Goal: Task Accomplishment & Management: Use online tool/utility

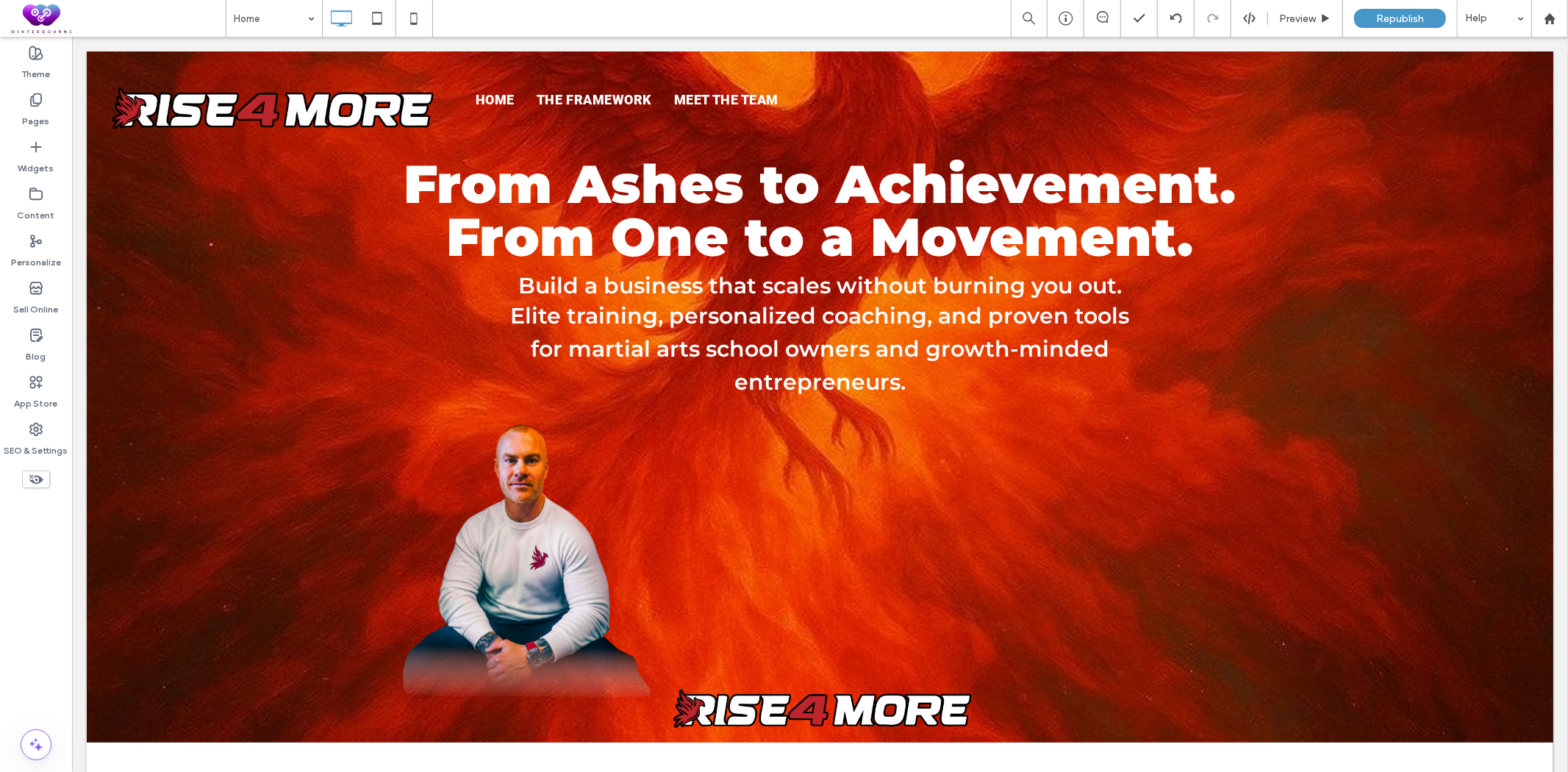
scroll to position [1062, 0]
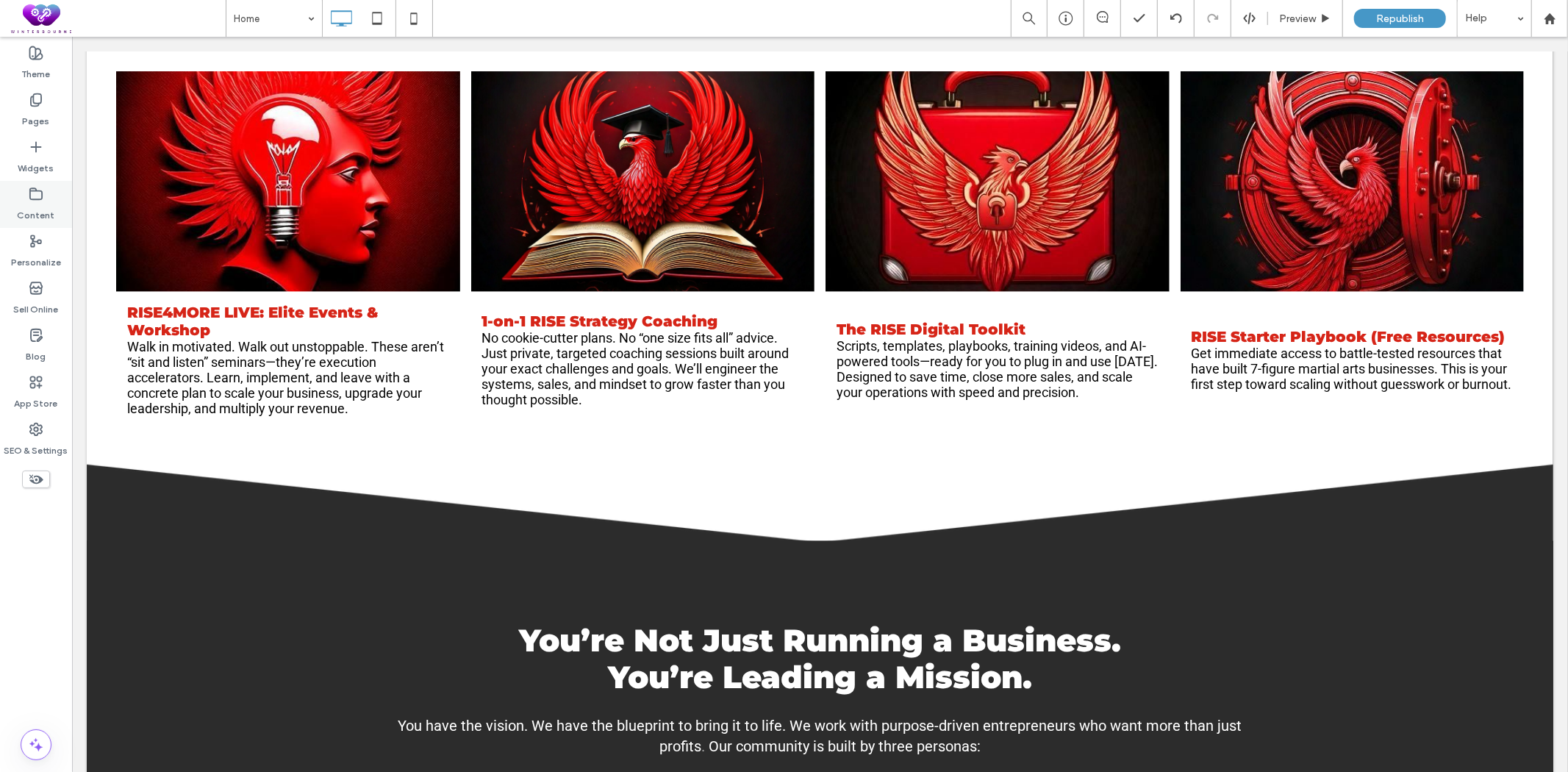
click at [46, 204] on label "Content" at bounding box center [36, 212] width 37 height 21
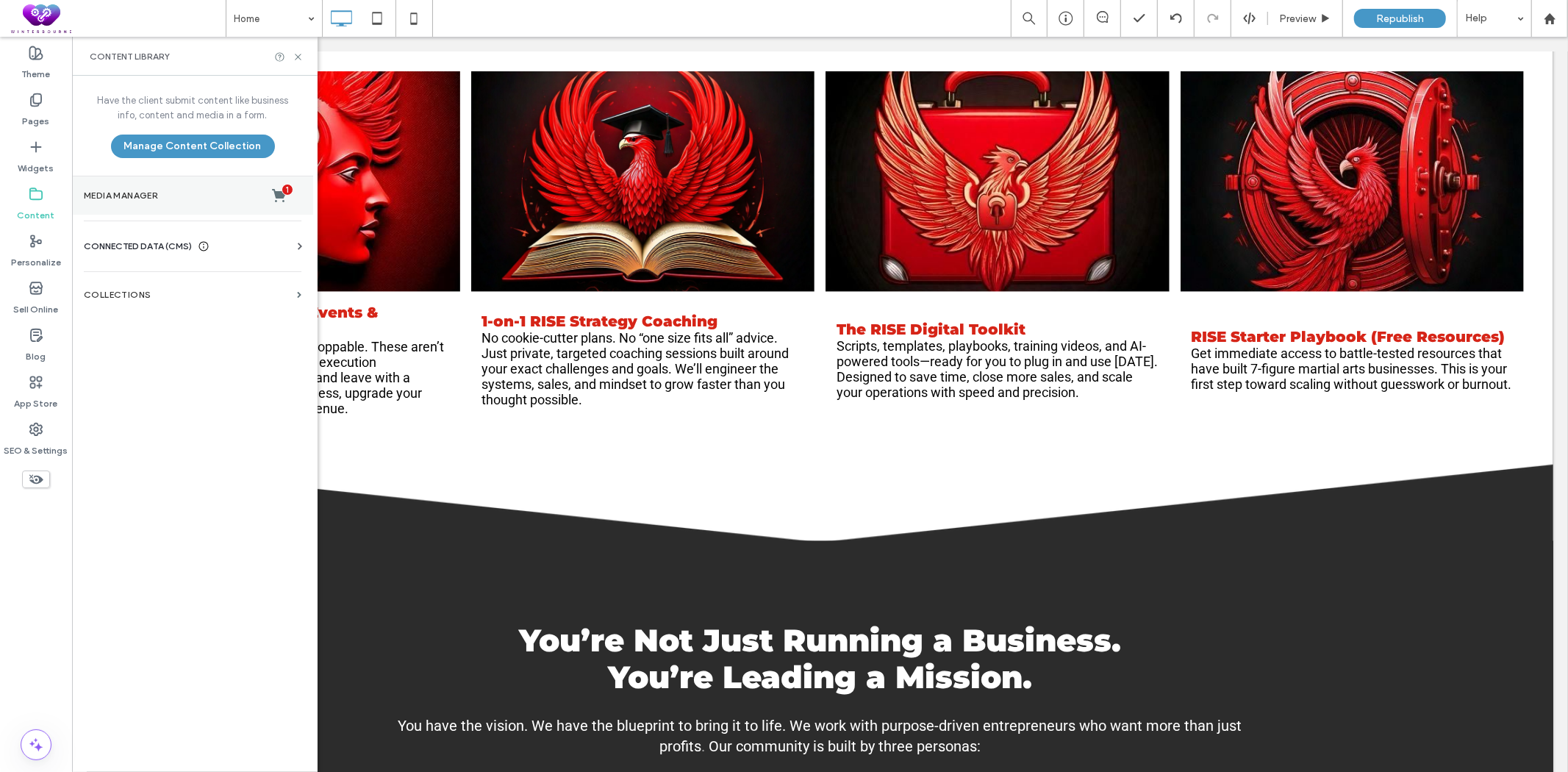
click at [159, 193] on label "Media Manager 1" at bounding box center [192, 195] width 217 height 14
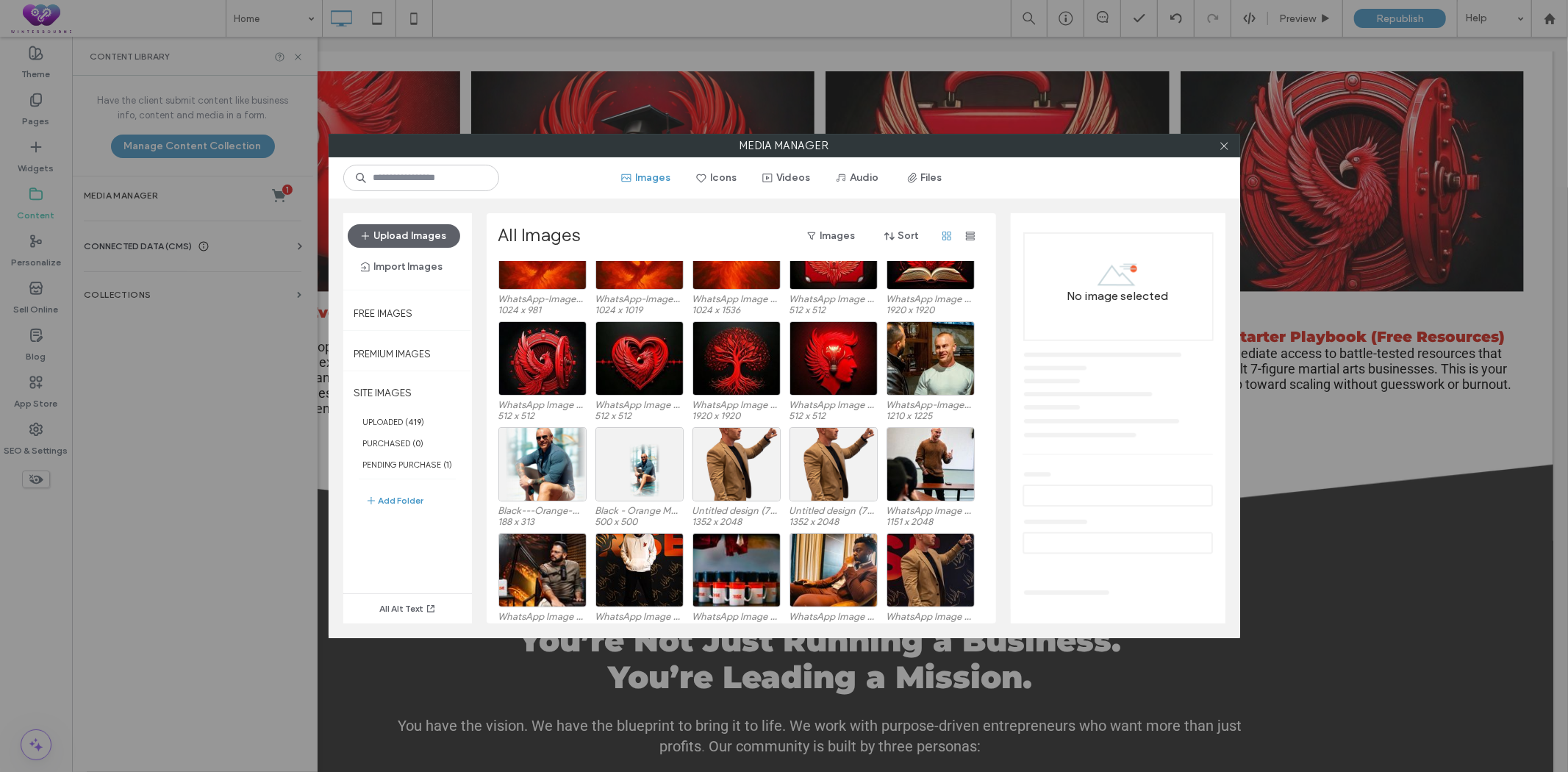
scroll to position [1312, 0]
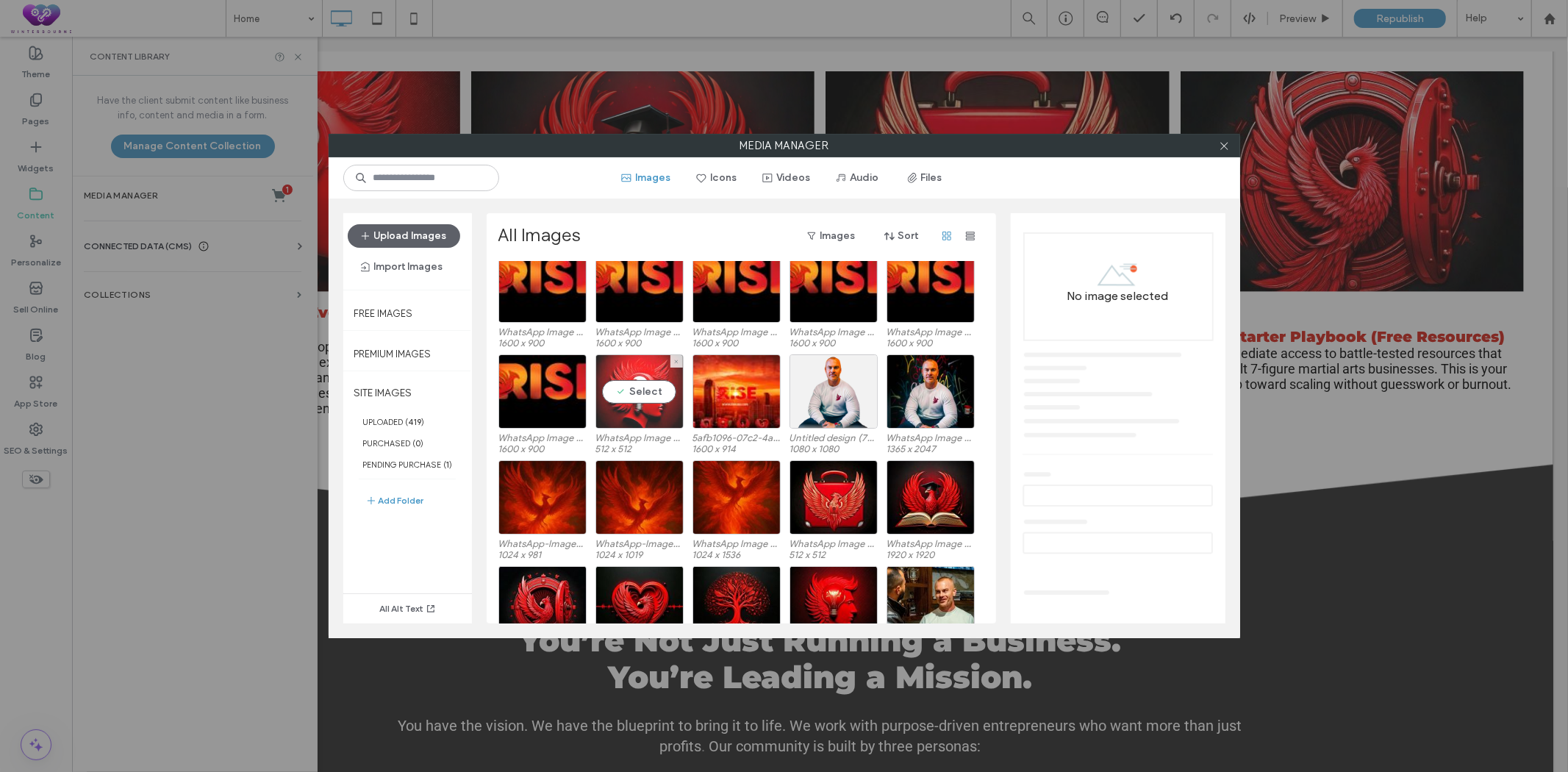
click at [647, 361] on div "Select" at bounding box center [639, 392] width 89 height 74
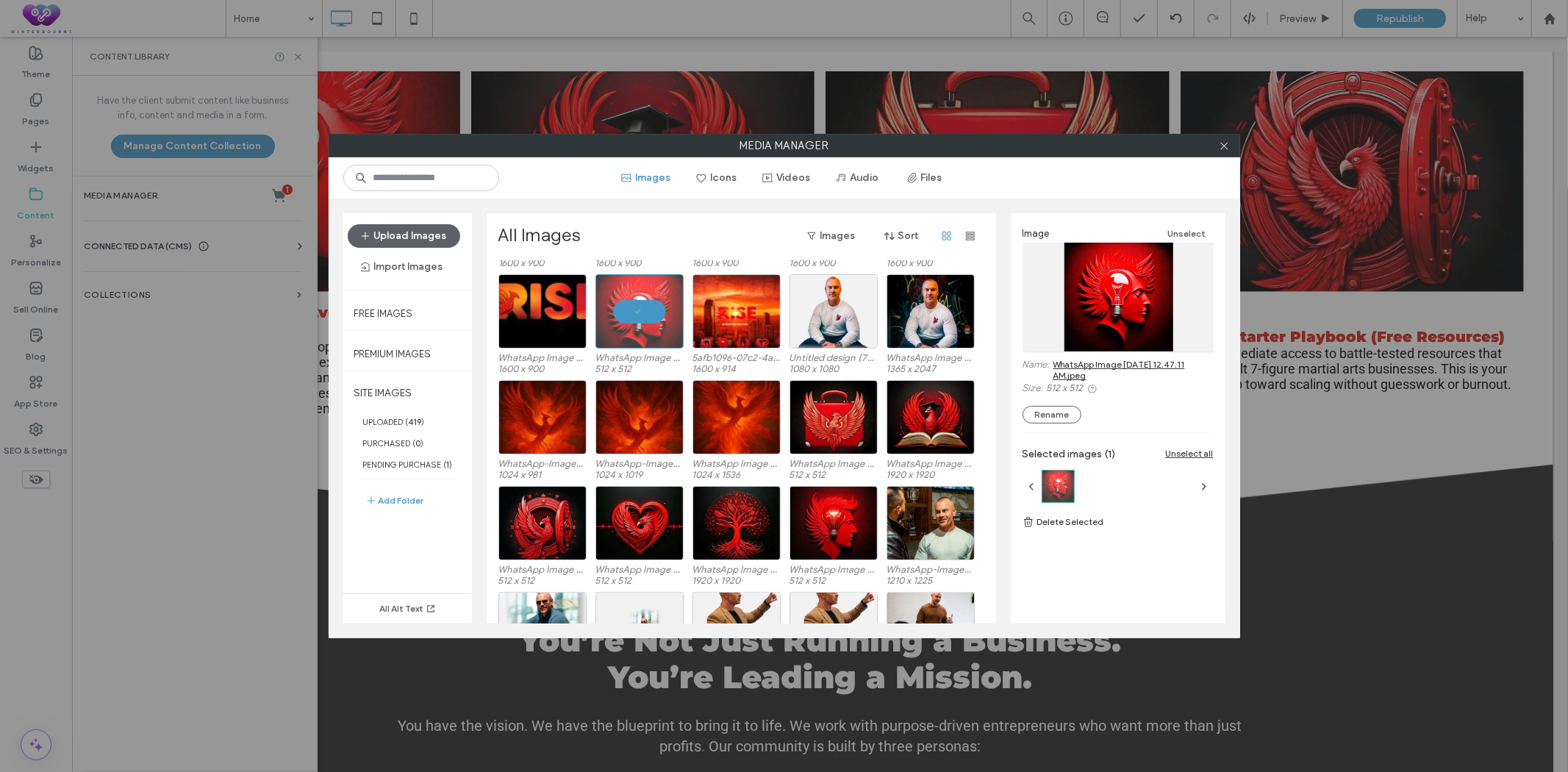
scroll to position [1394, 0]
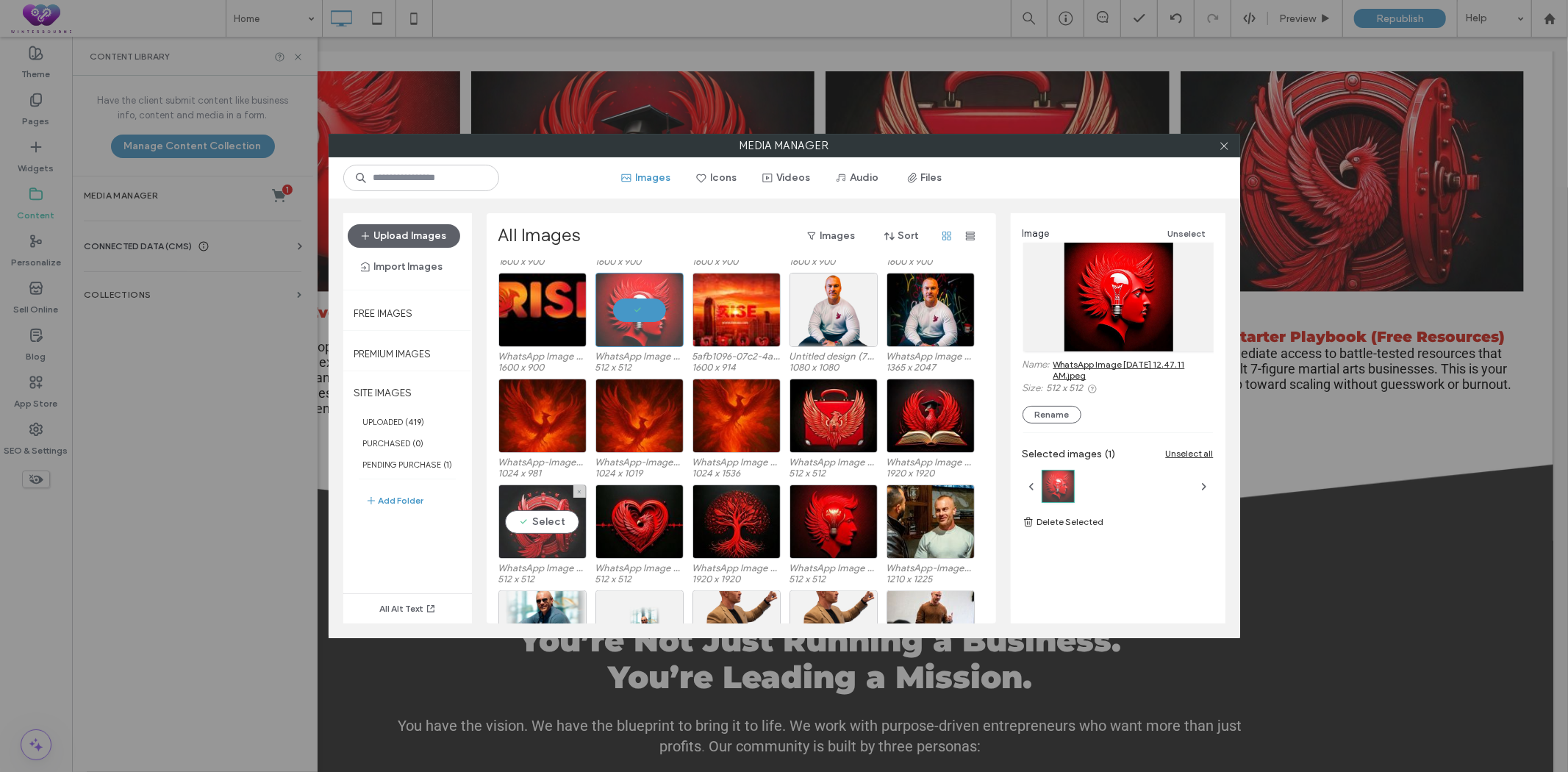
drag, startPoint x: 544, startPoint y: 497, endPoint x: 518, endPoint y: 489, distance: 27.2
click at [518, 489] on div "Select" at bounding box center [542, 521] width 89 height 74
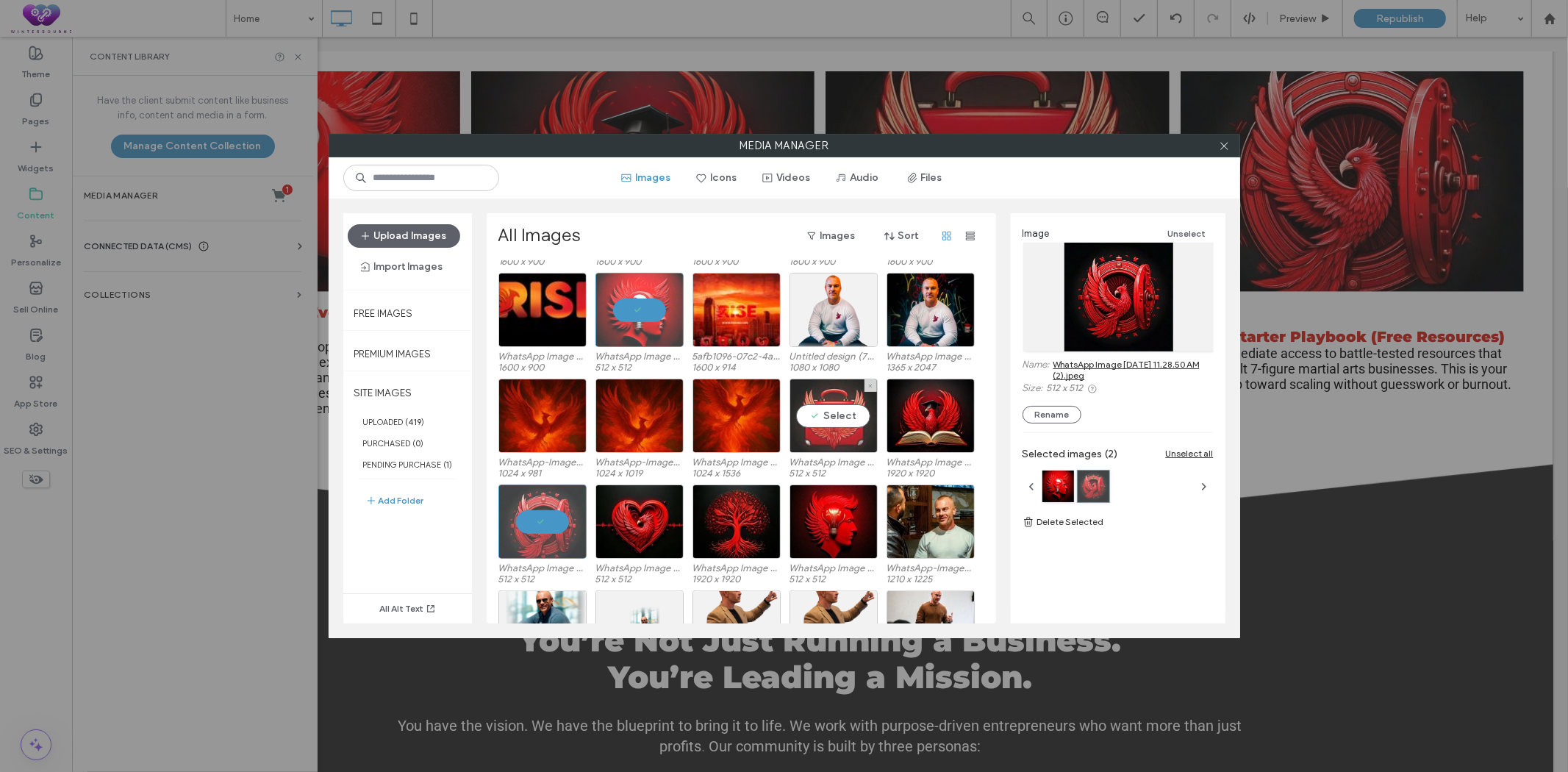
click at [832, 384] on div "Select" at bounding box center [834, 416] width 89 height 74
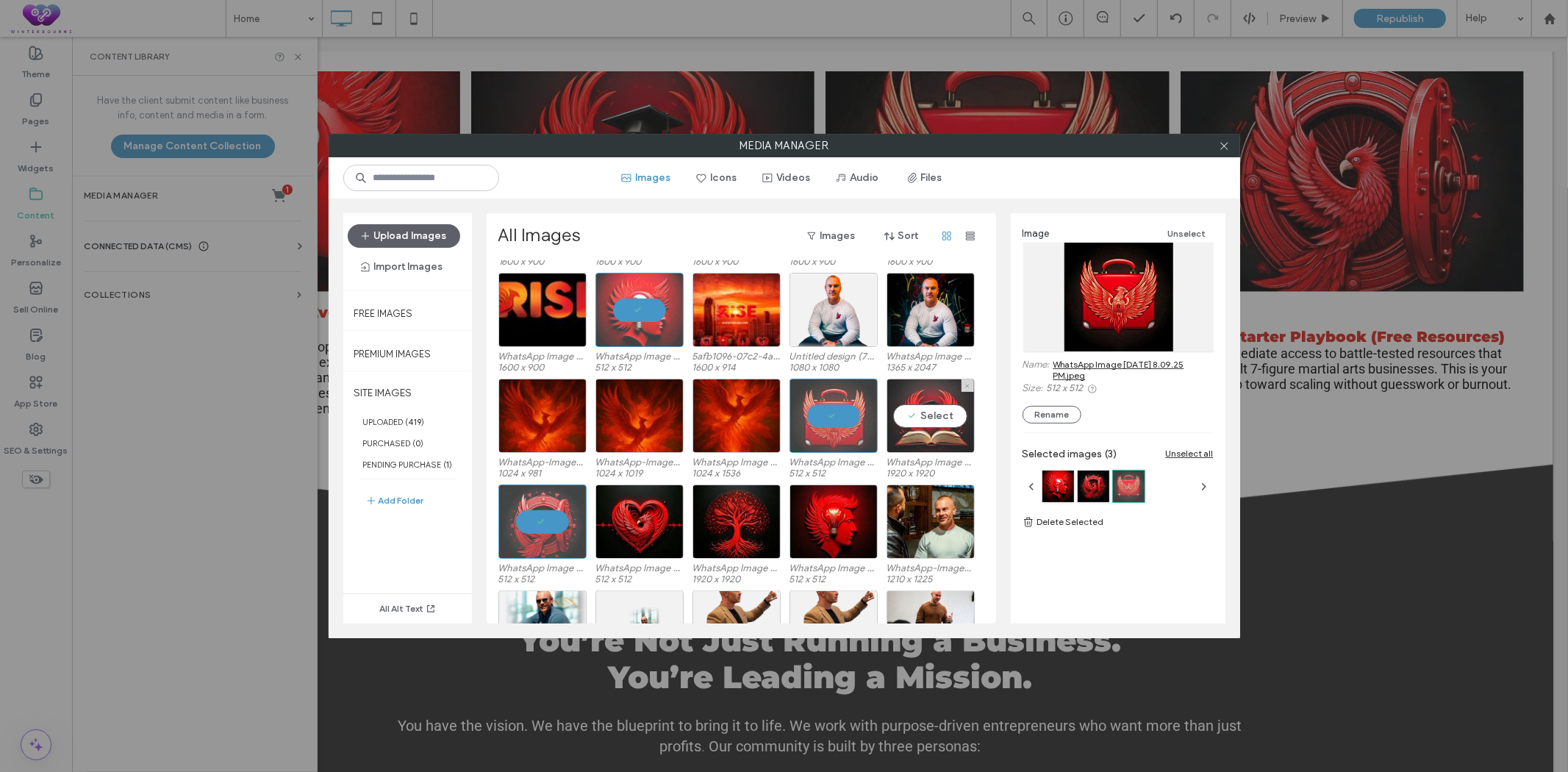
click at [928, 385] on div "Select" at bounding box center [930, 416] width 89 height 74
click at [1222, 147] on use at bounding box center [1224, 146] width 8 height 8
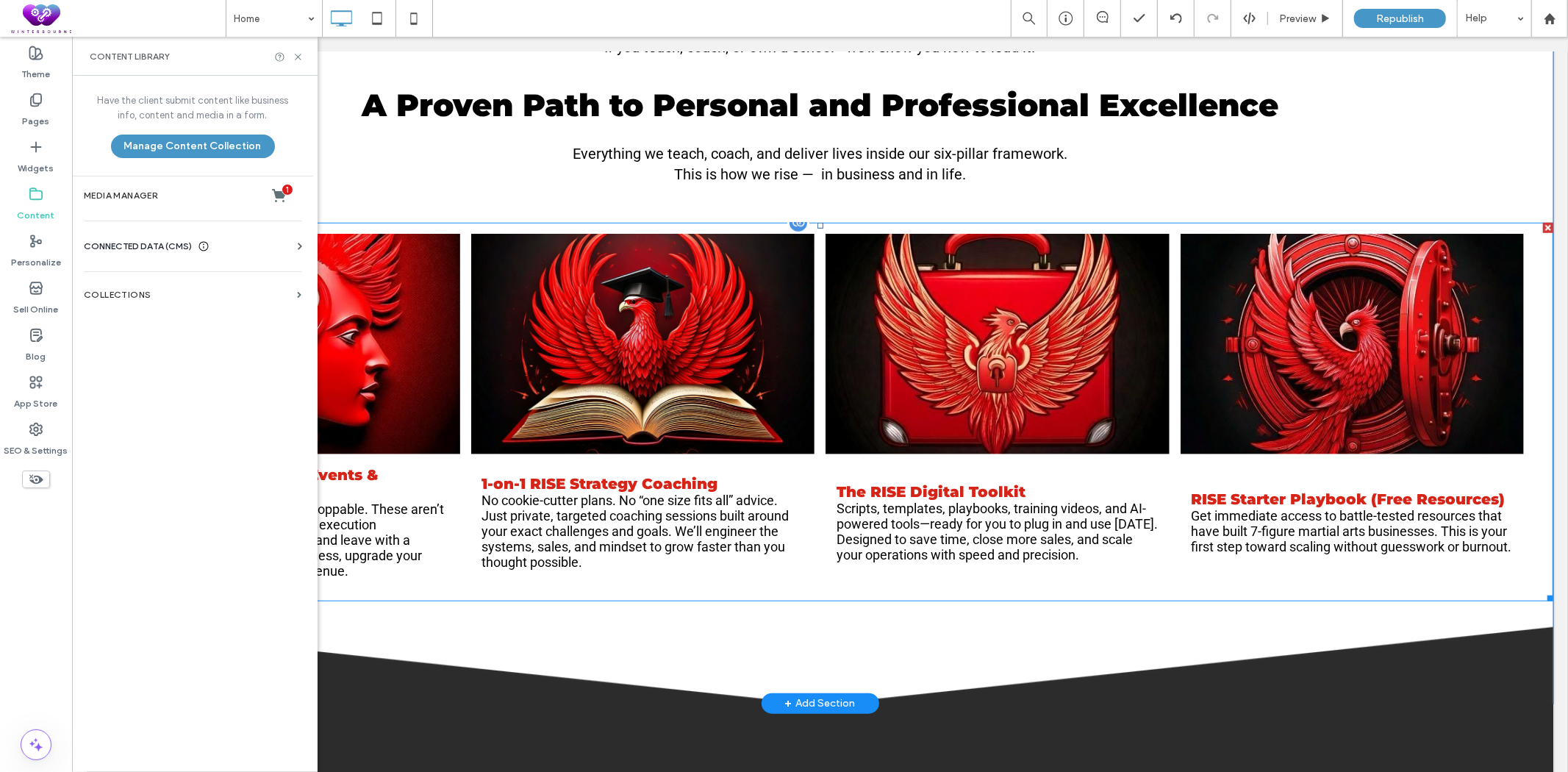
scroll to position [899, 0]
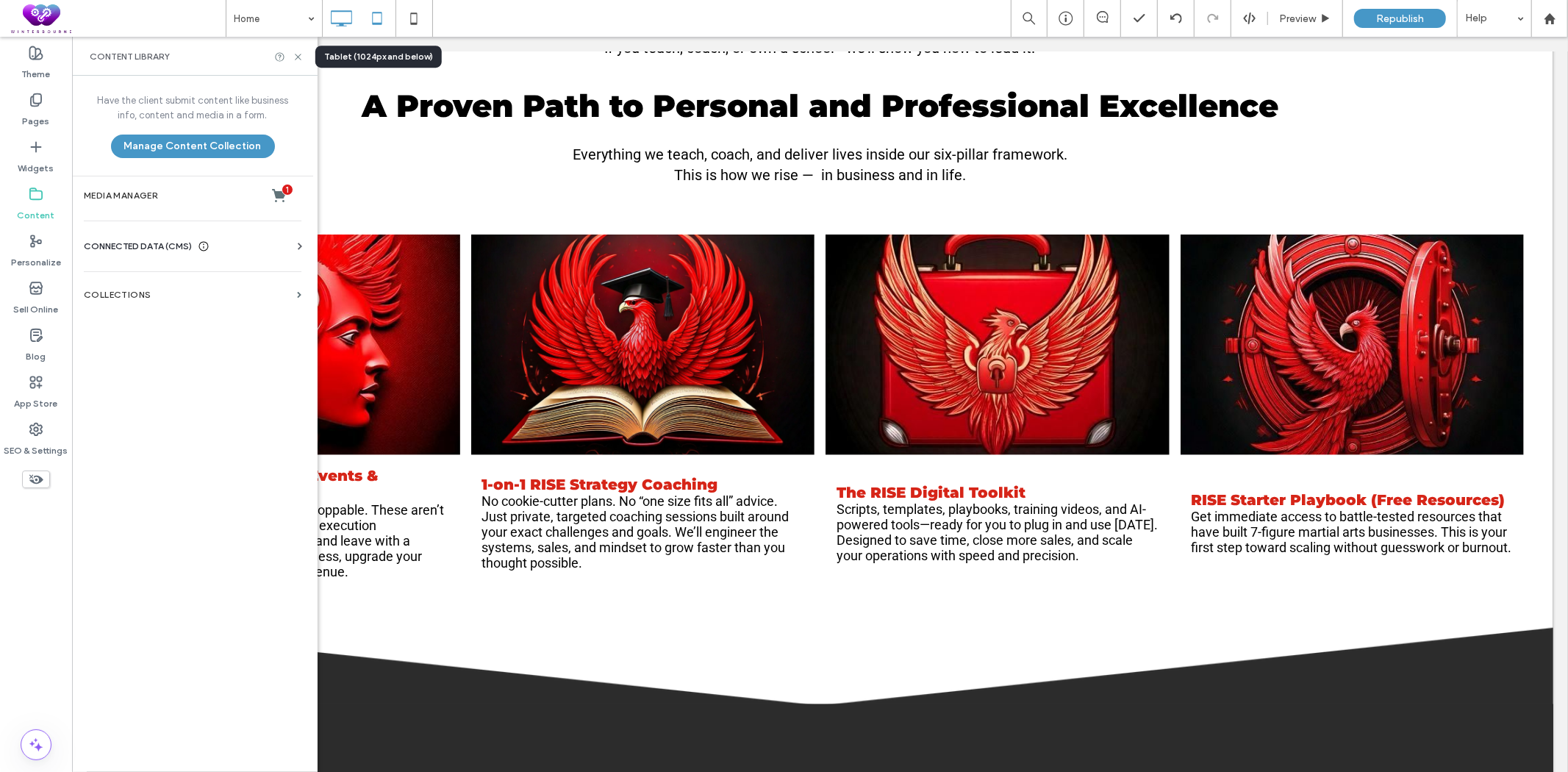
drag, startPoint x: 374, startPoint y: 20, endPoint x: 388, endPoint y: 30, distance: 17.2
click at [372, 20] on icon at bounding box center [376, 18] width 30 height 30
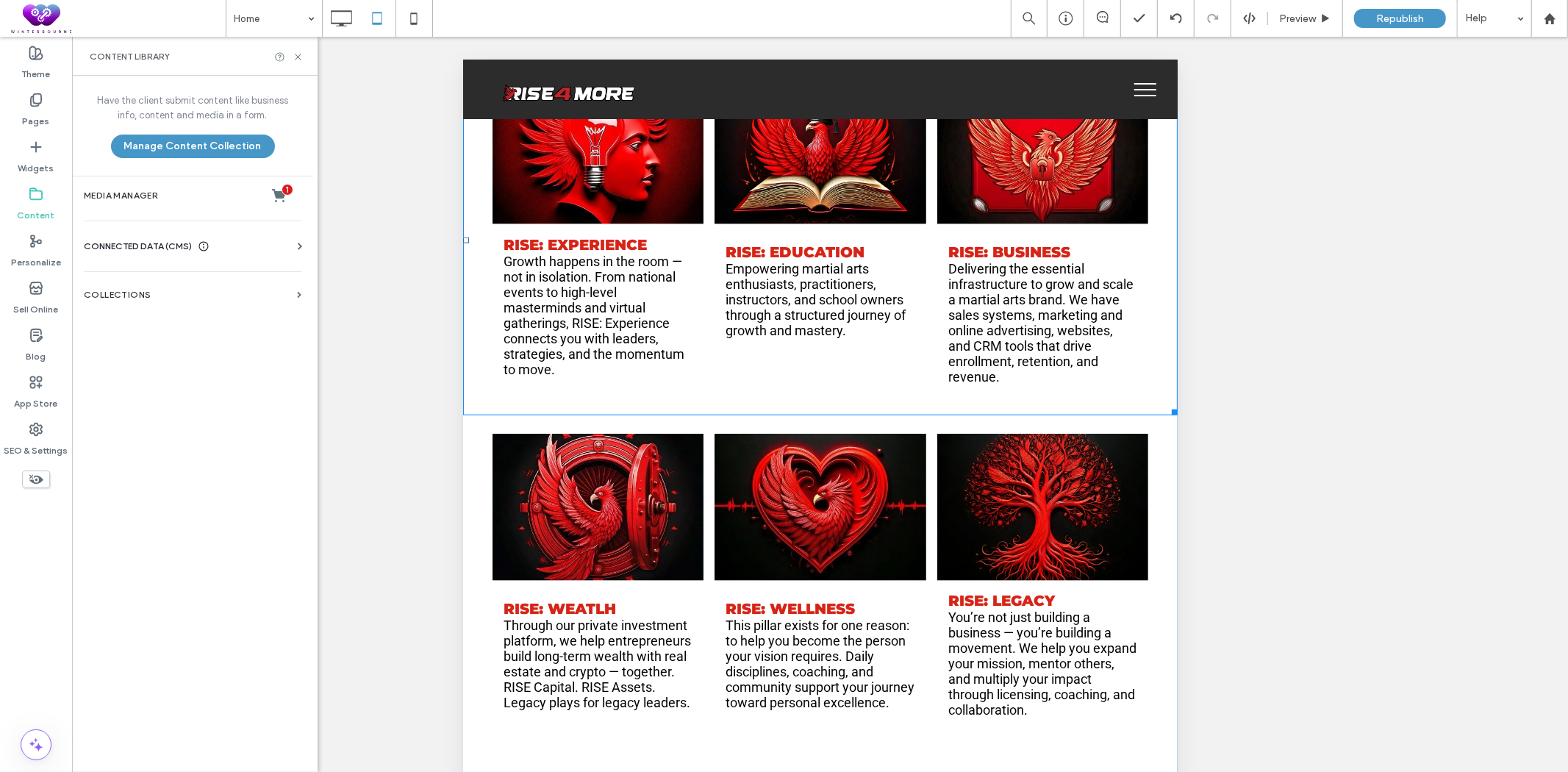
scroll to position [1225, 0]
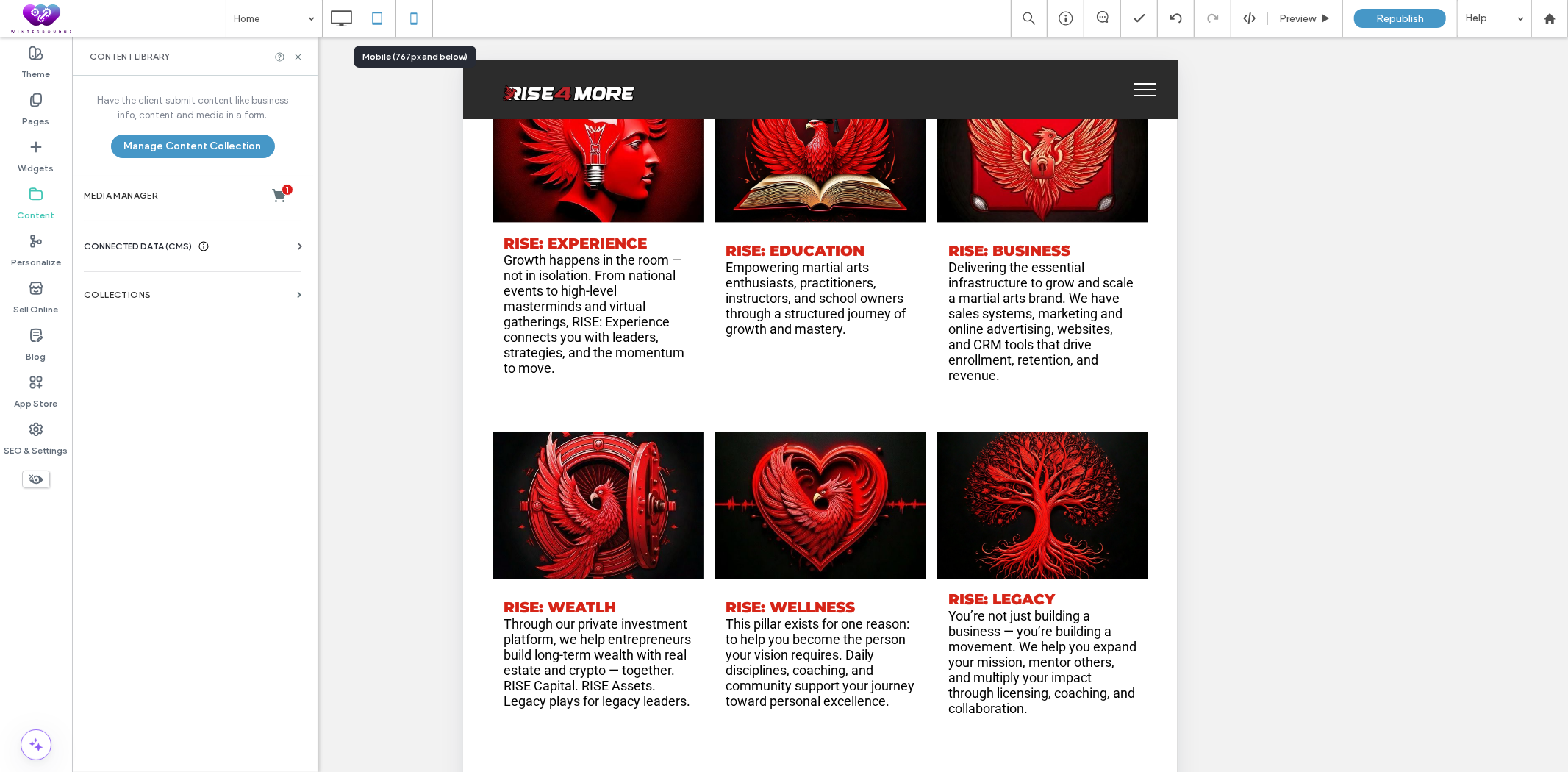
click at [404, 18] on icon at bounding box center [413, 18] width 30 height 30
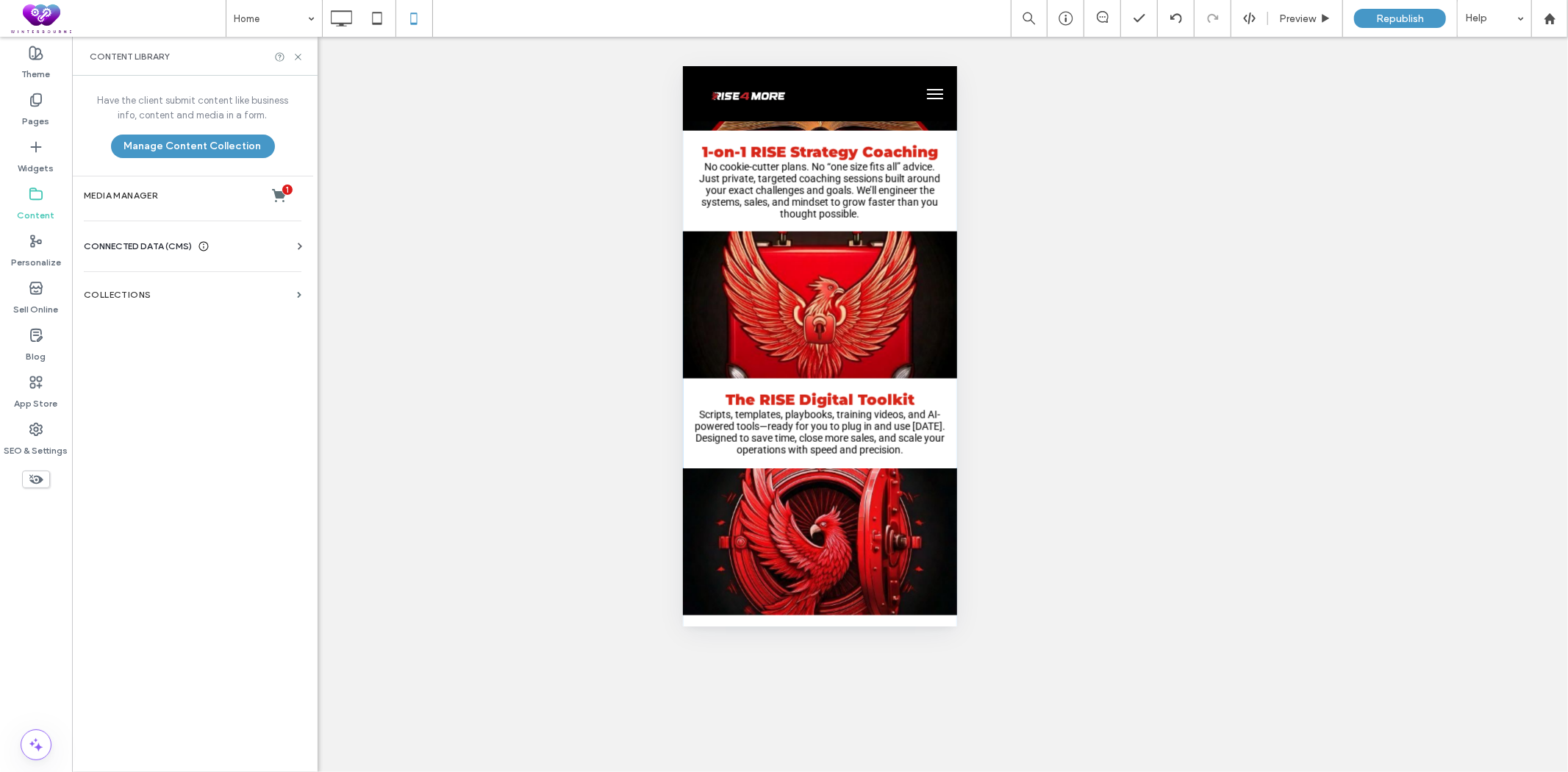
scroll to position [1471, 0]
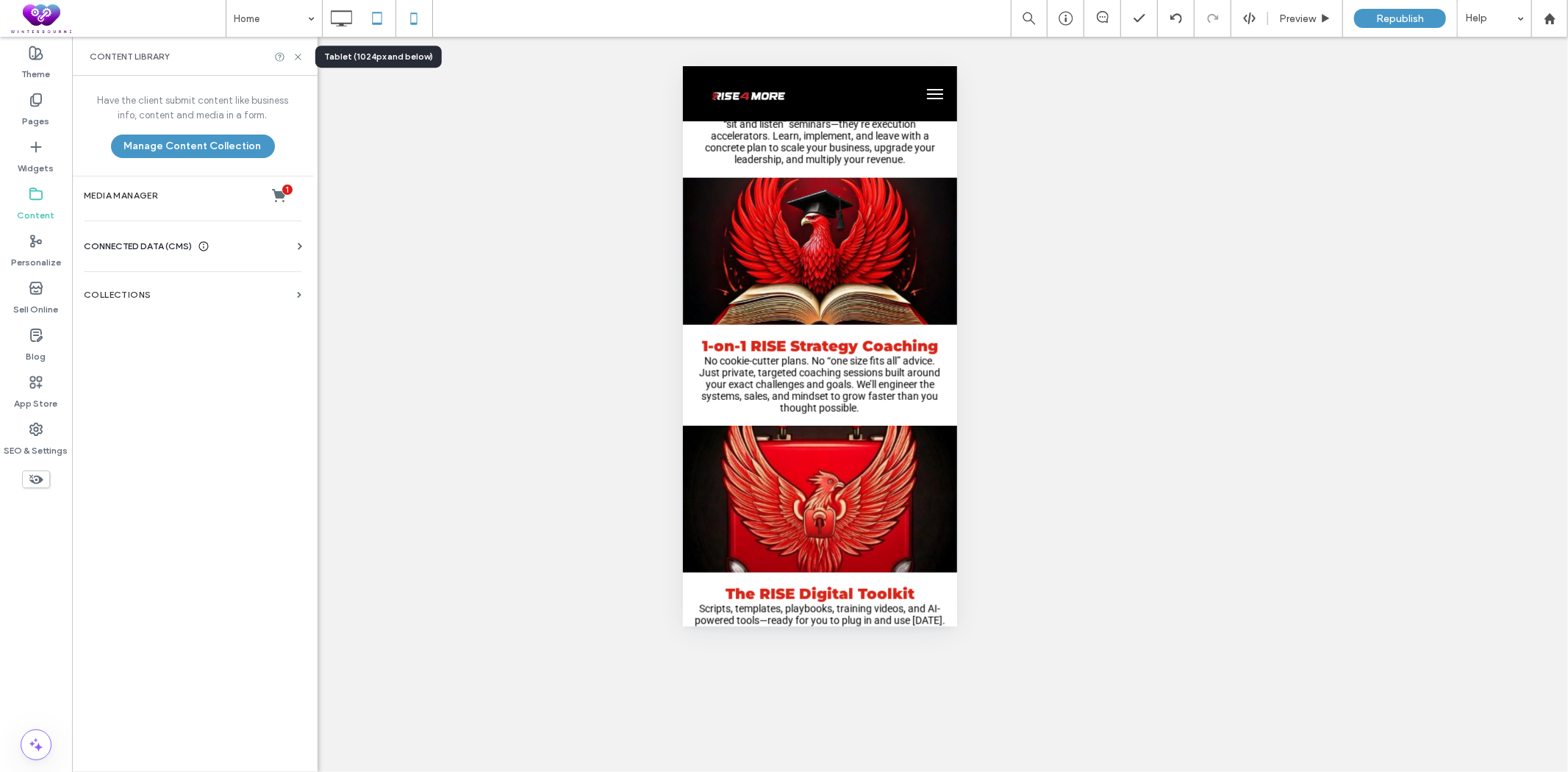
click at [366, 18] on icon at bounding box center [376, 18] width 30 height 30
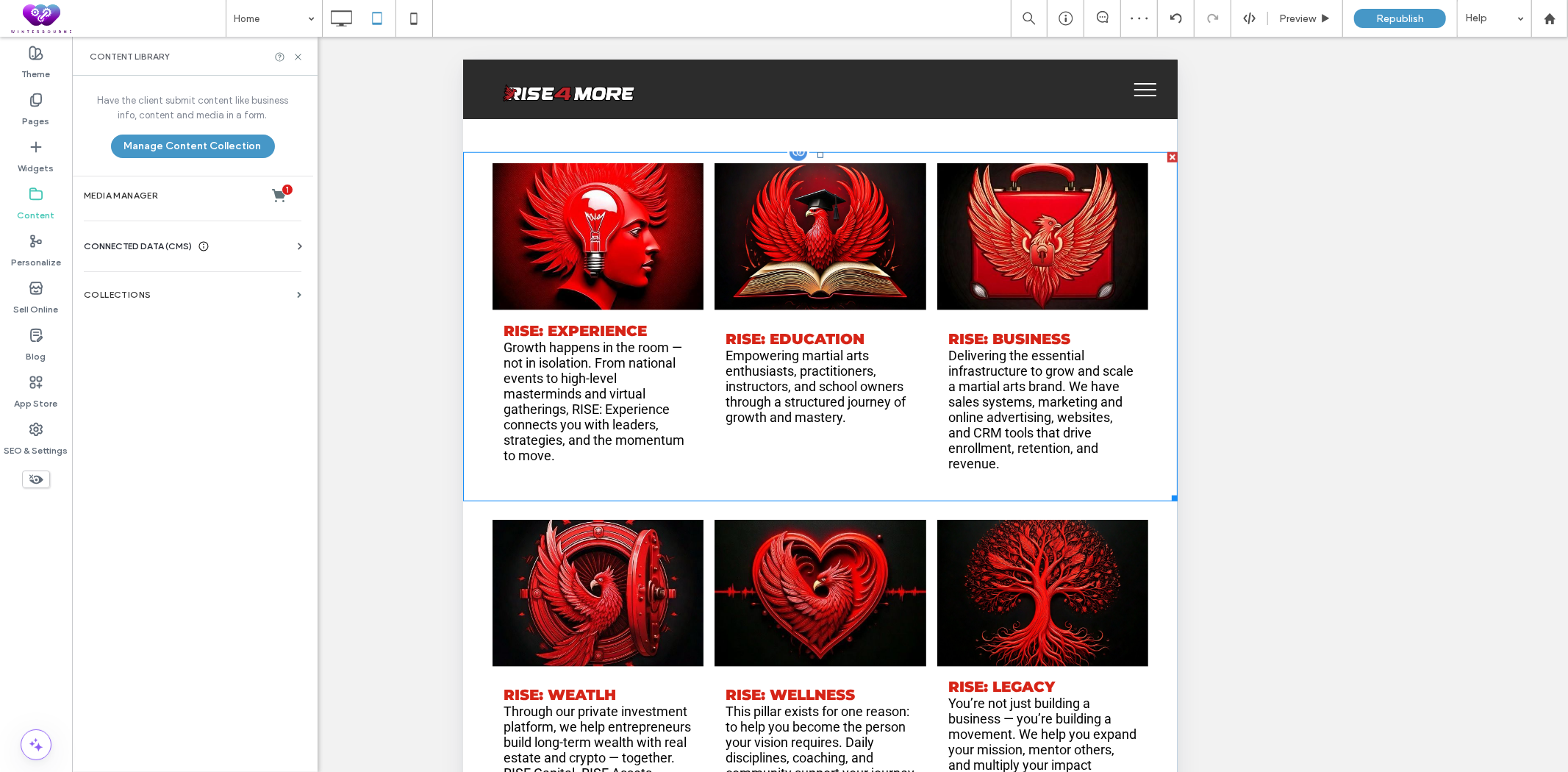
scroll to position [1144, 0]
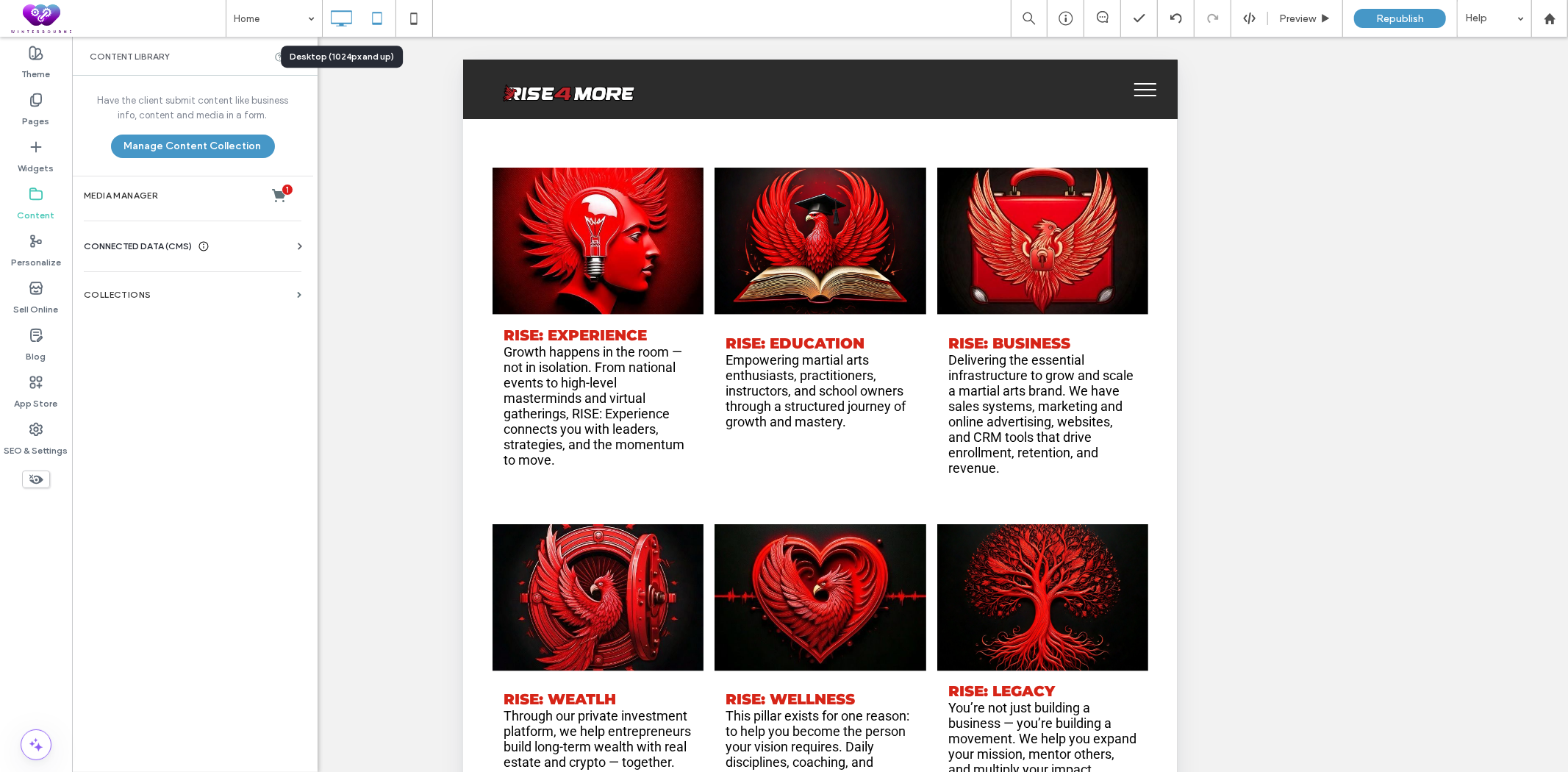
drag, startPoint x: 327, startPoint y: 12, endPoint x: 565, endPoint y: 53, distance: 241.5
click at [327, 12] on icon at bounding box center [341, 18] width 30 height 30
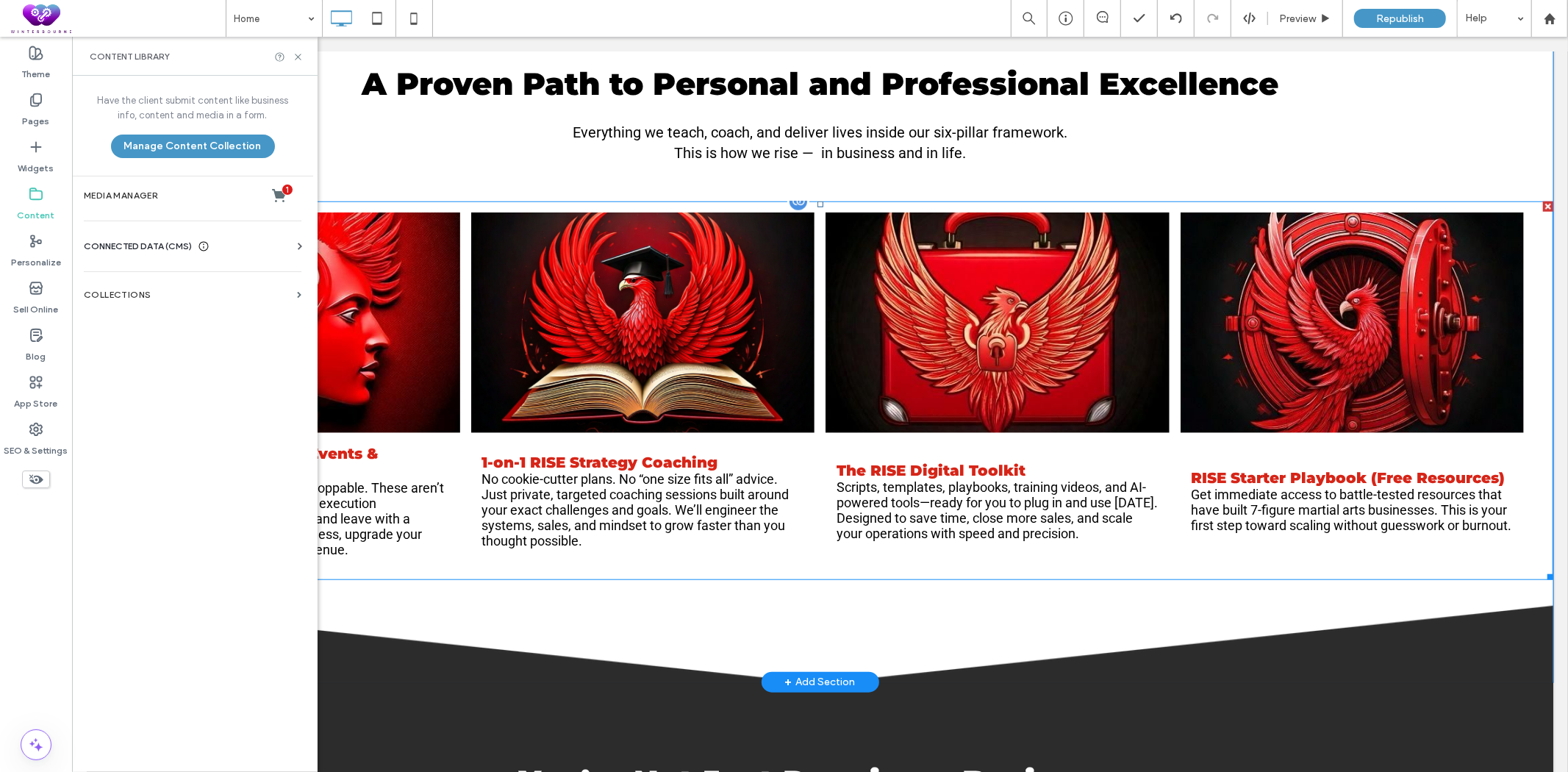
scroll to position [899, 0]
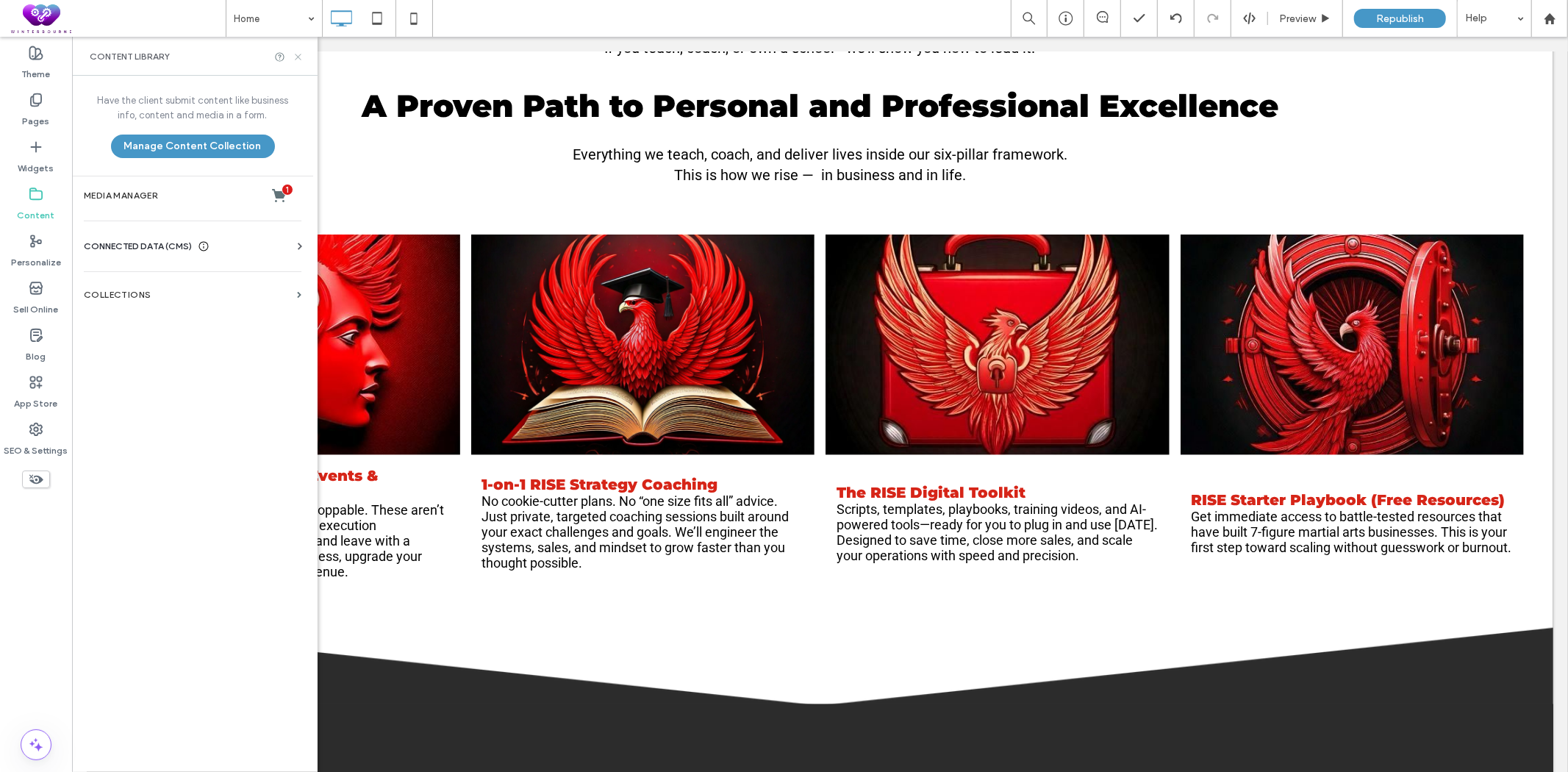
click at [297, 55] on icon at bounding box center [298, 57] width 11 height 11
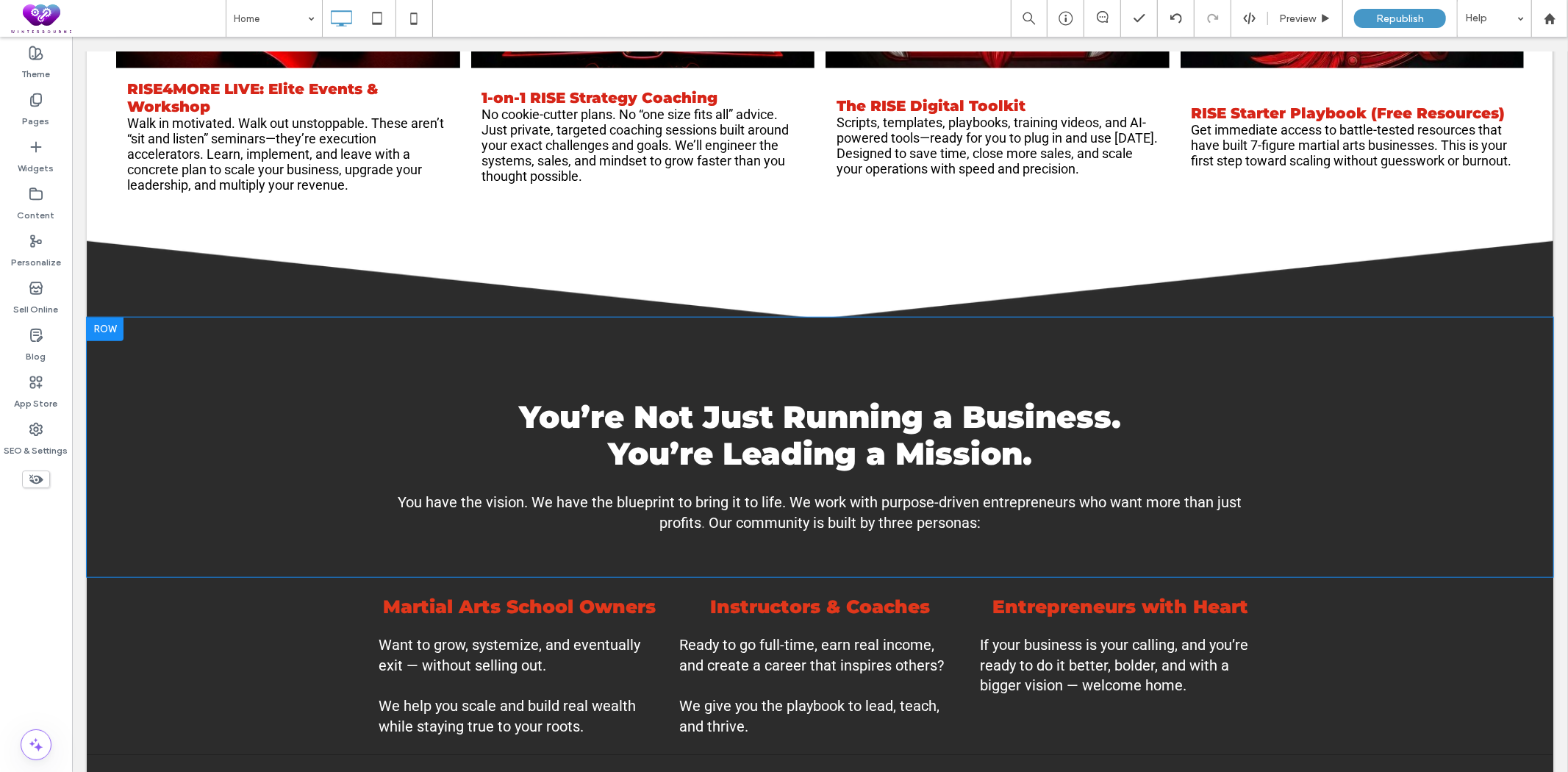
scroll to position [1307, 0]
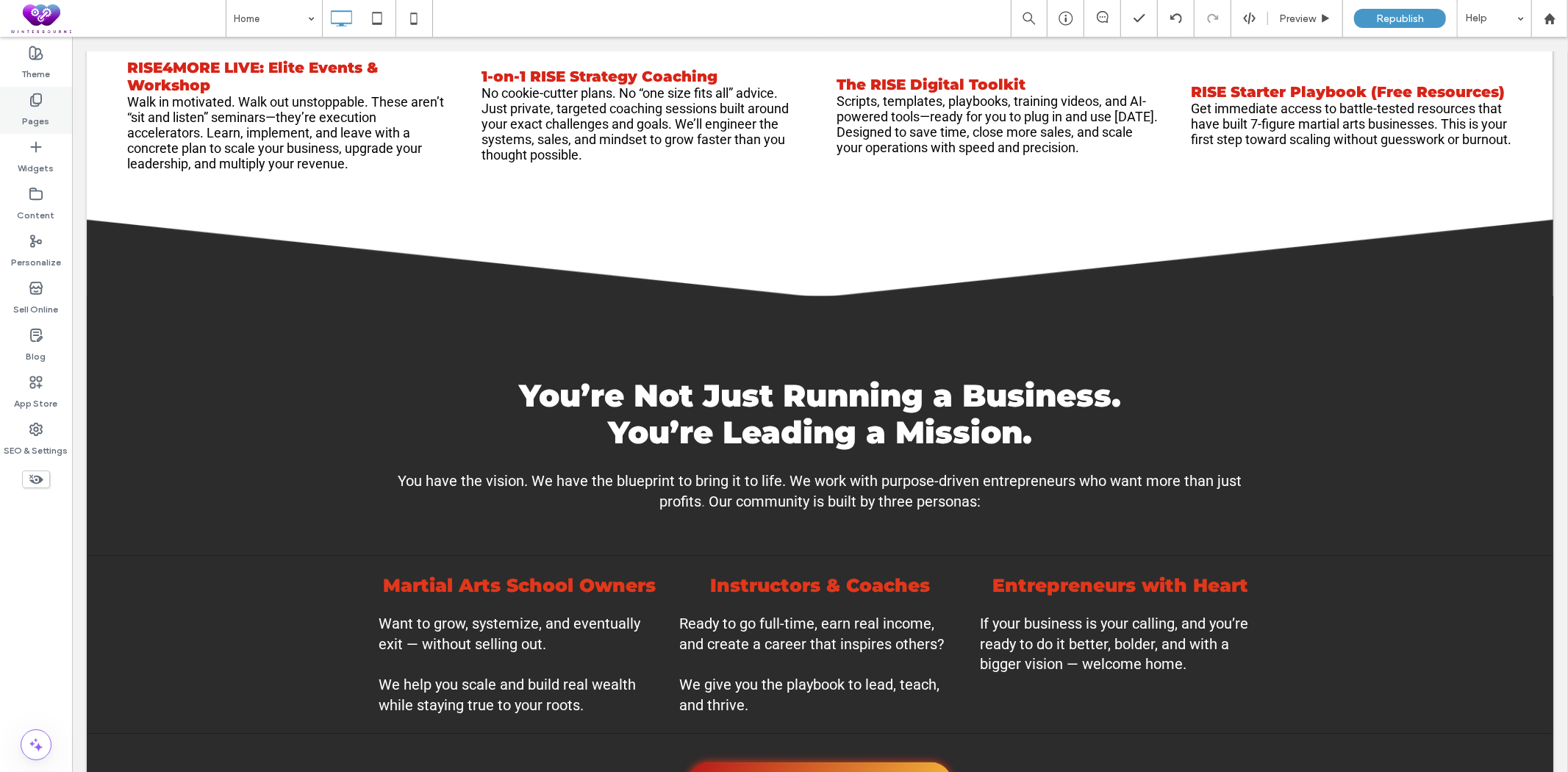
click at [47, 90] on div "Pages" at bounding box center [36, 110] width 72 height 47
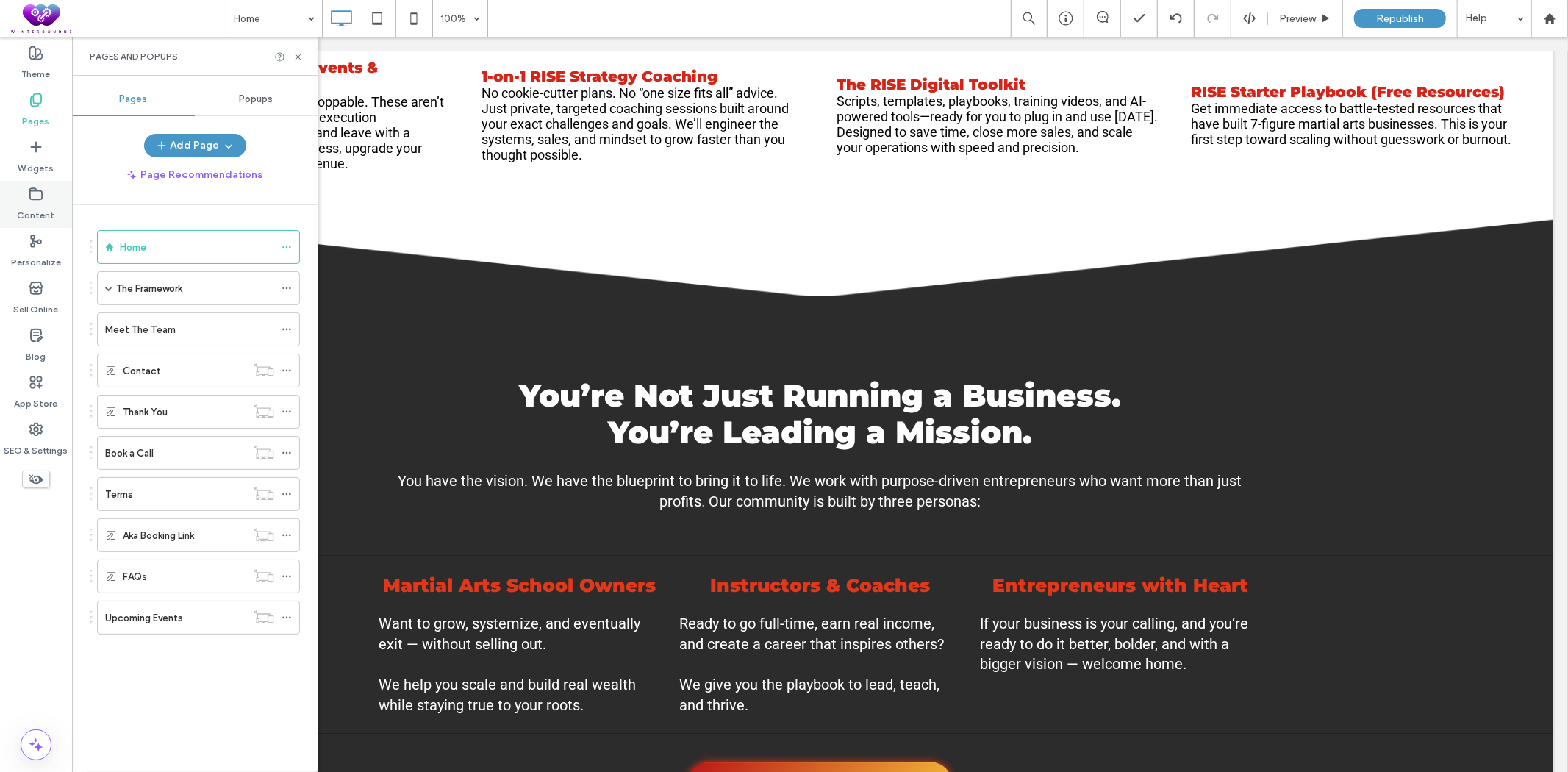
click at [33, 193] on icon at bounding box center [35, 193] width 14 height 14
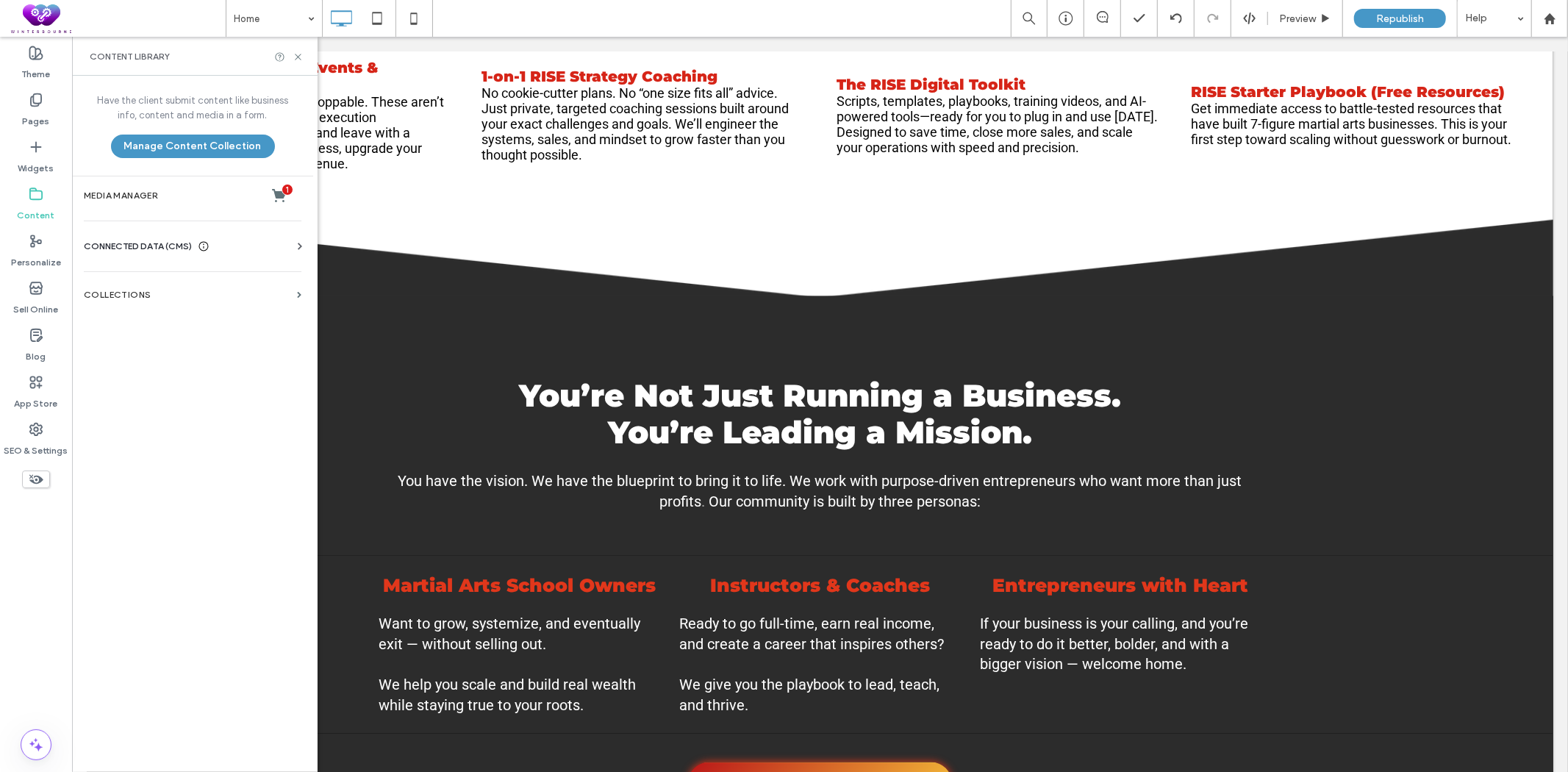
click at [158, 201] on label "Media Manager 1" at bounding box center [192, 195] width 217 height 14
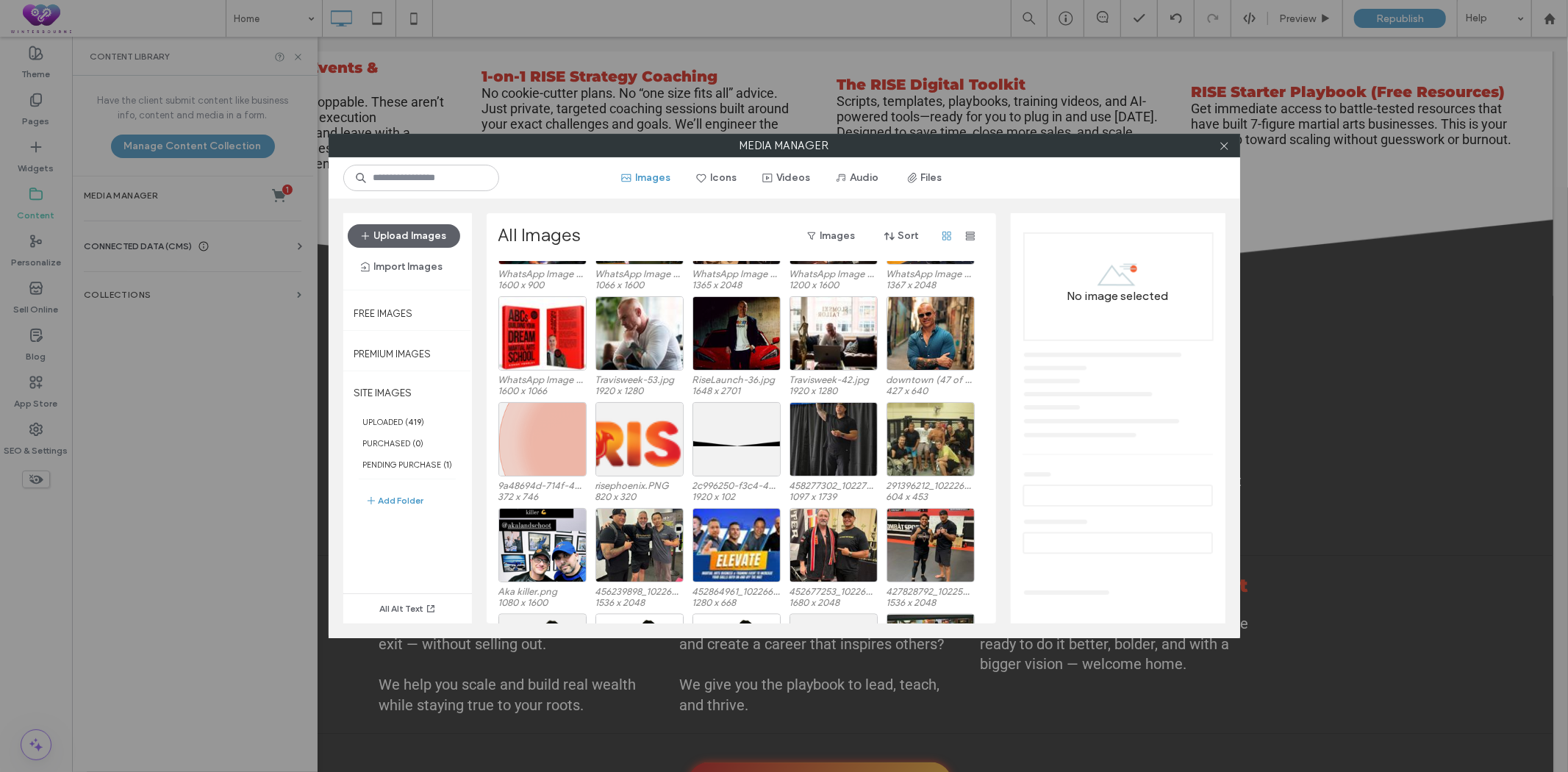
scroll to position [2453, 0]
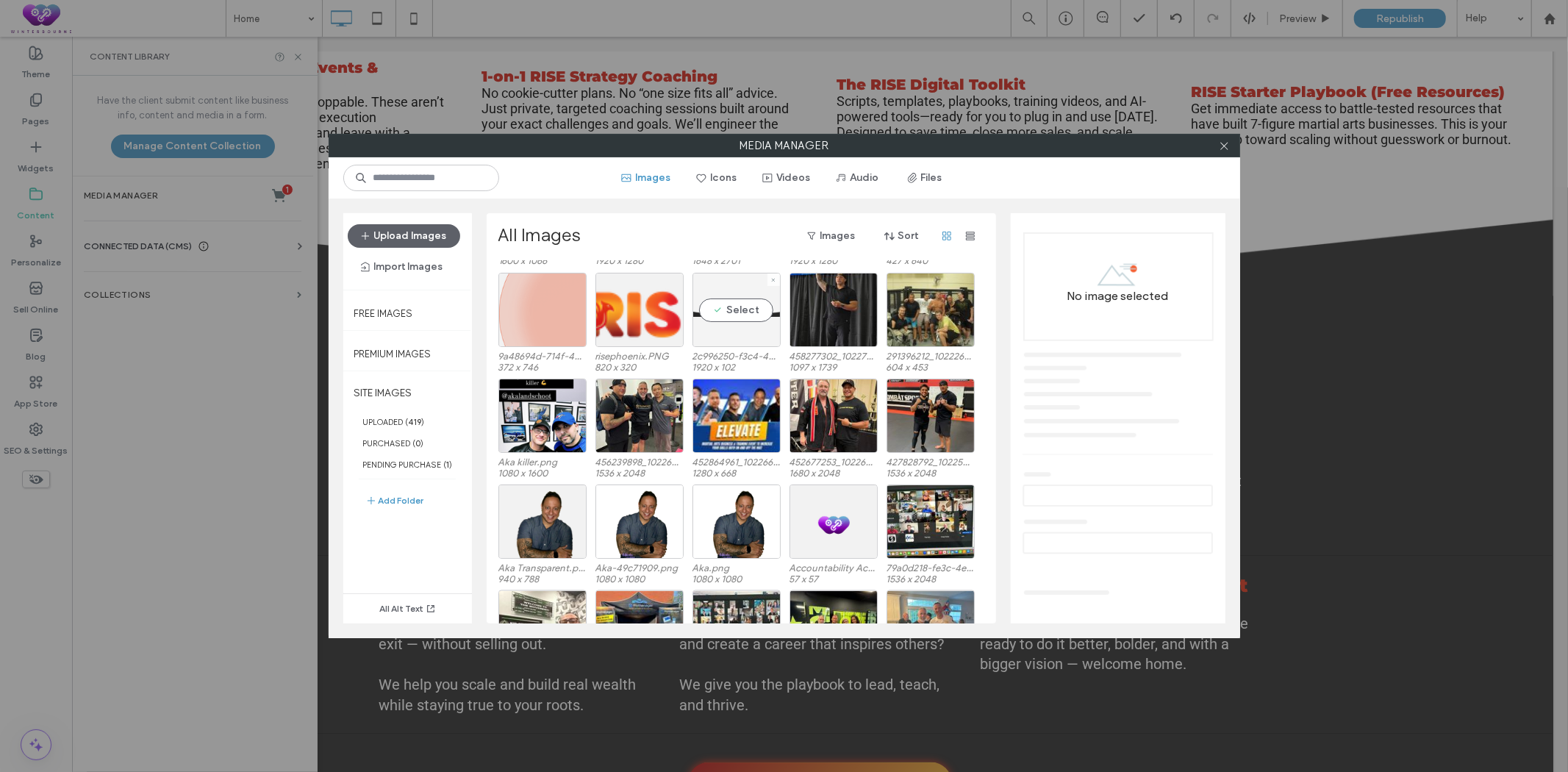
click at [730, 330] on div "Select" at bounding box center [736, 310] width 89 height 74
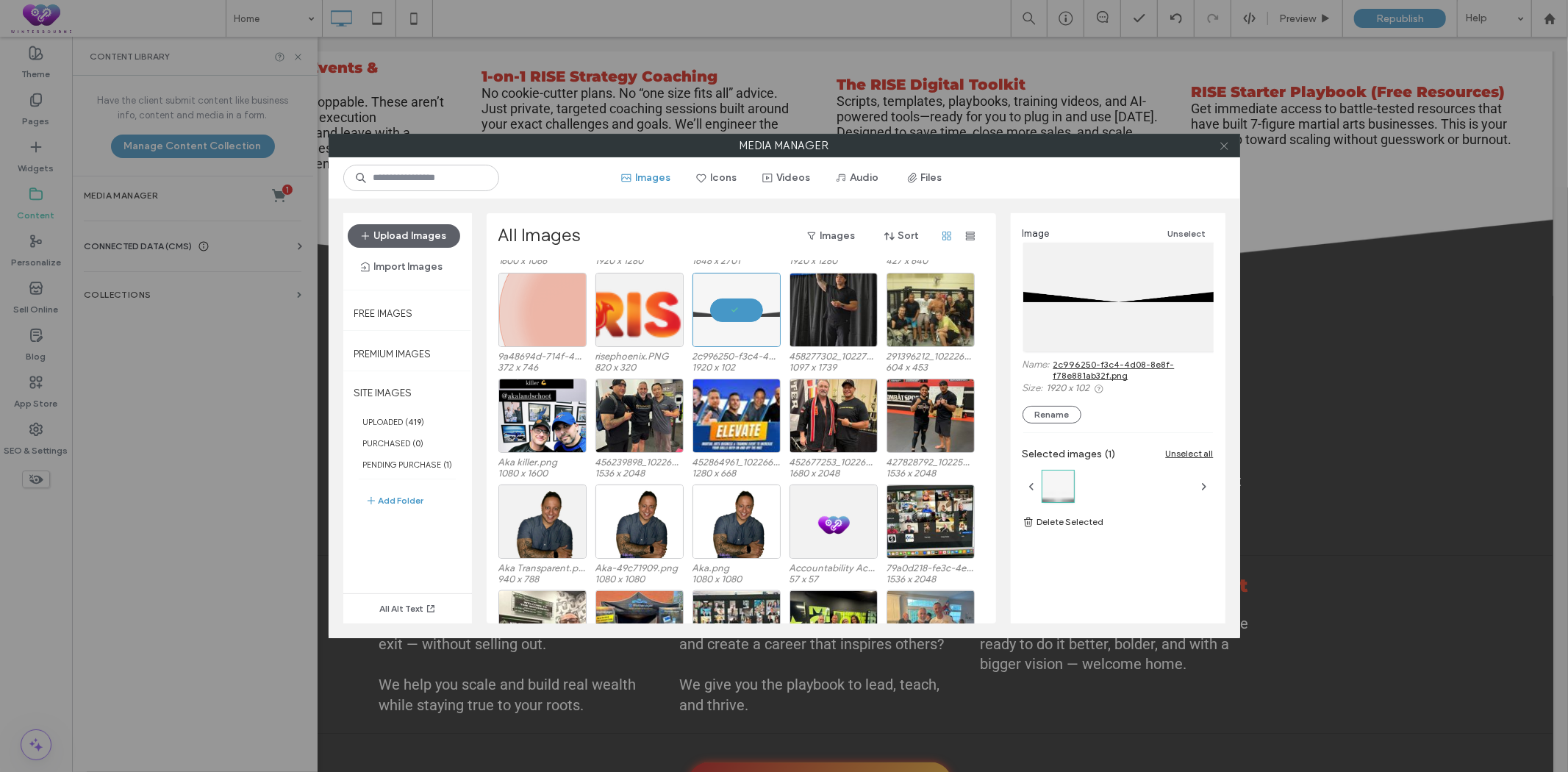
click at [1218, 145] on icon at bounding box center [1224, 146] width 11 height 11
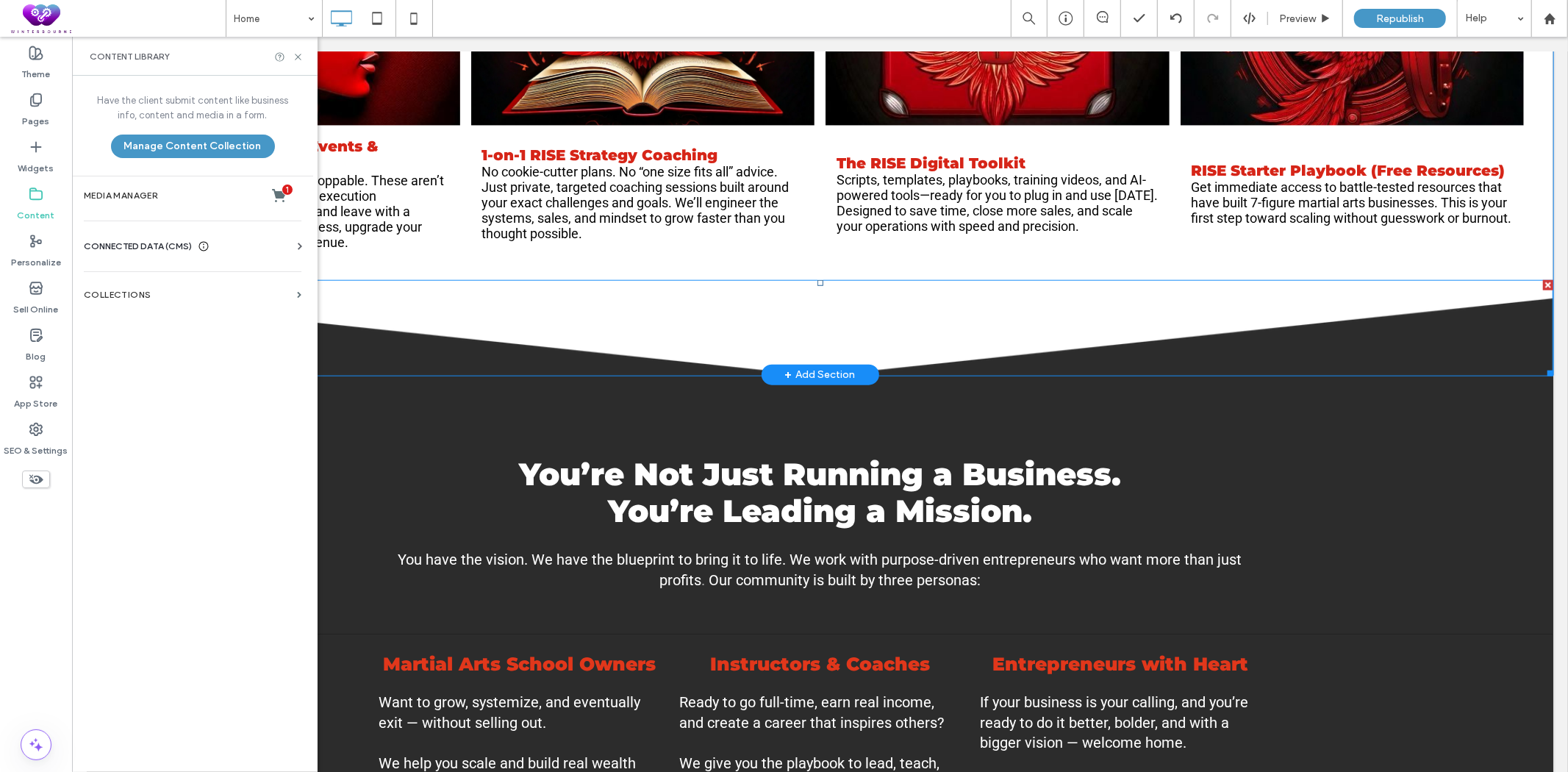
scroll to position [1225, 0]
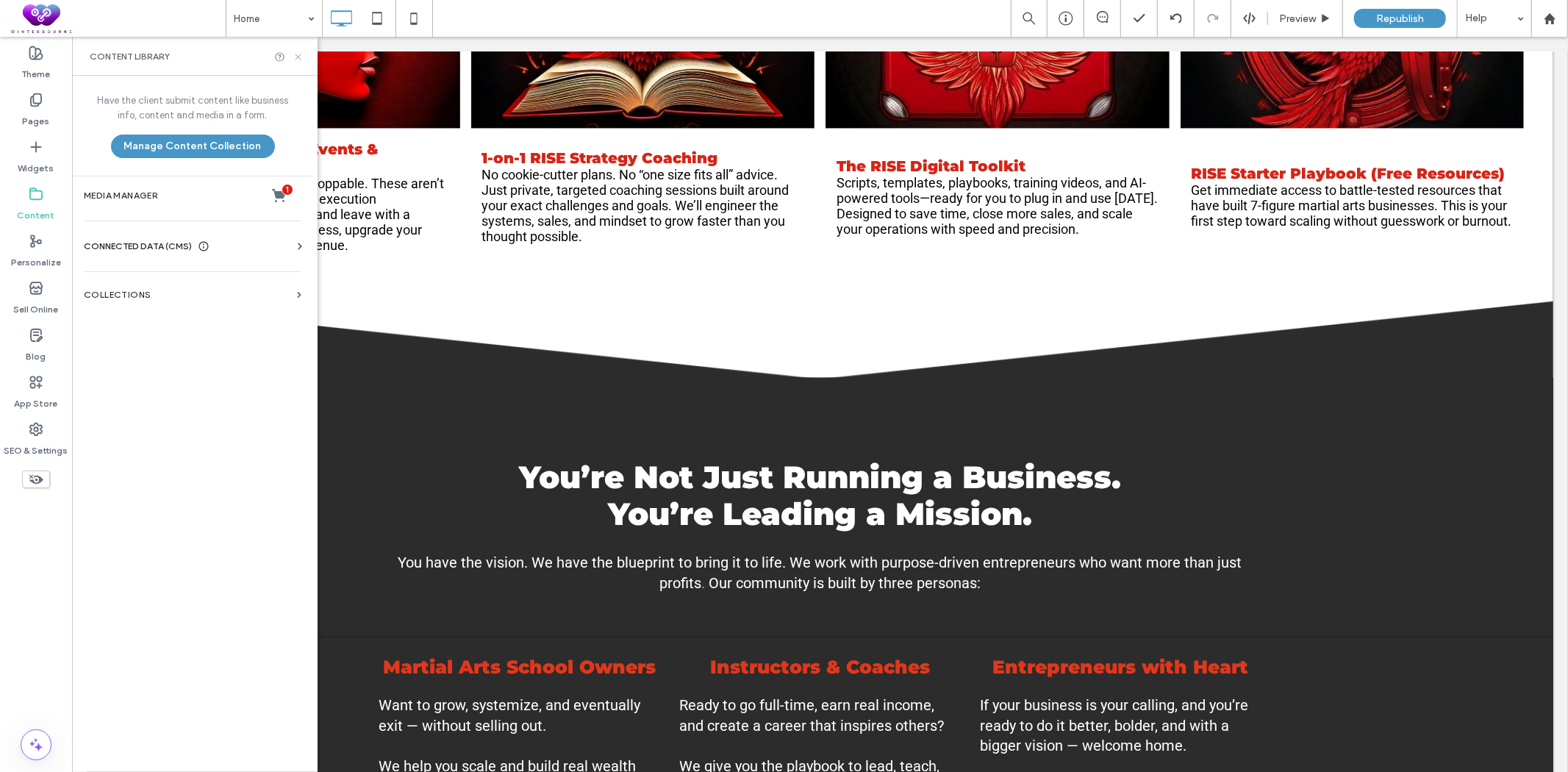
click at [295, 54] on icon at bounding box center [298, 57] width 11 height 11
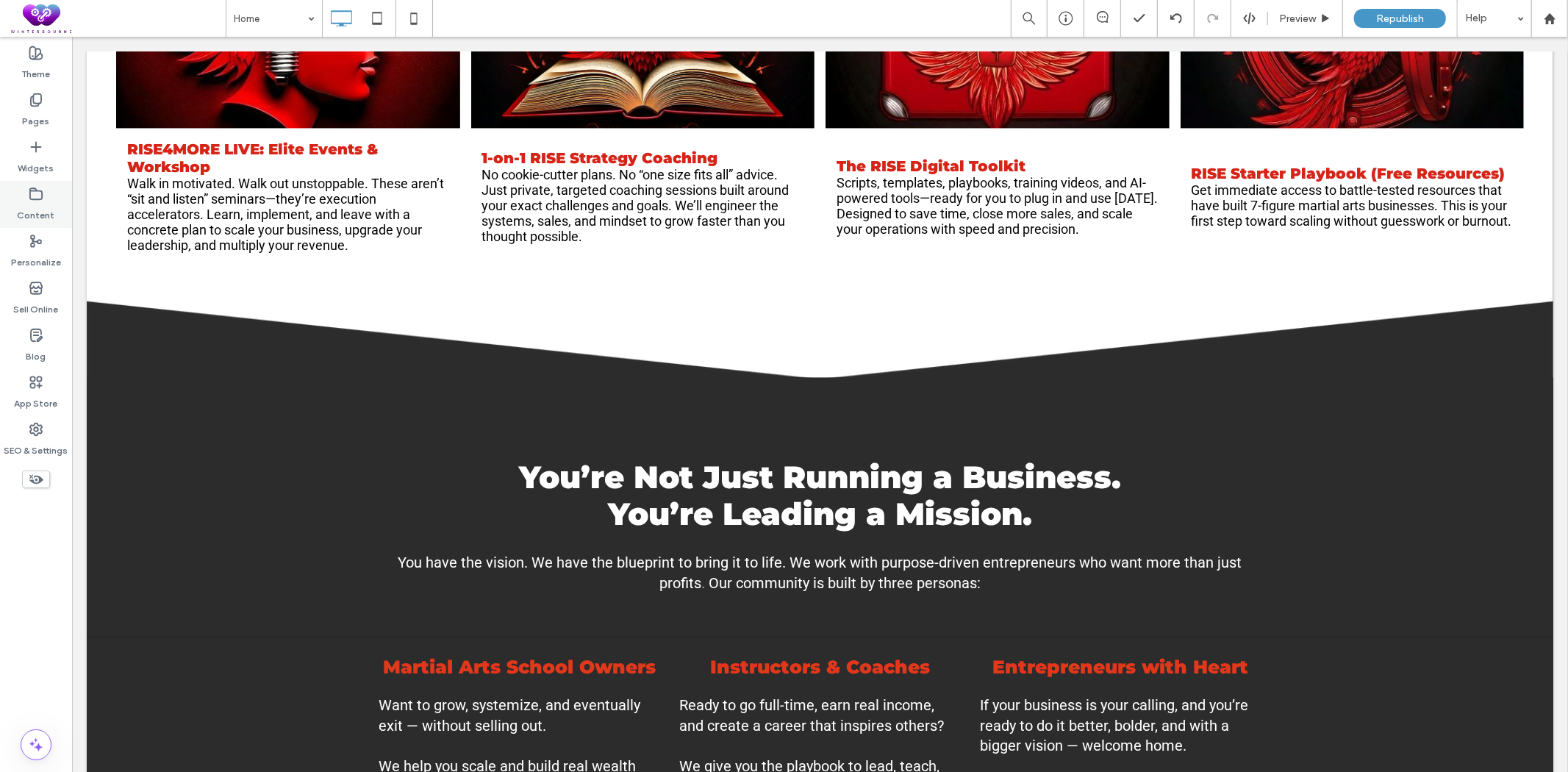
click at [37, 202] on label "Content" at bounding box center [36, 212] width 37 height 21
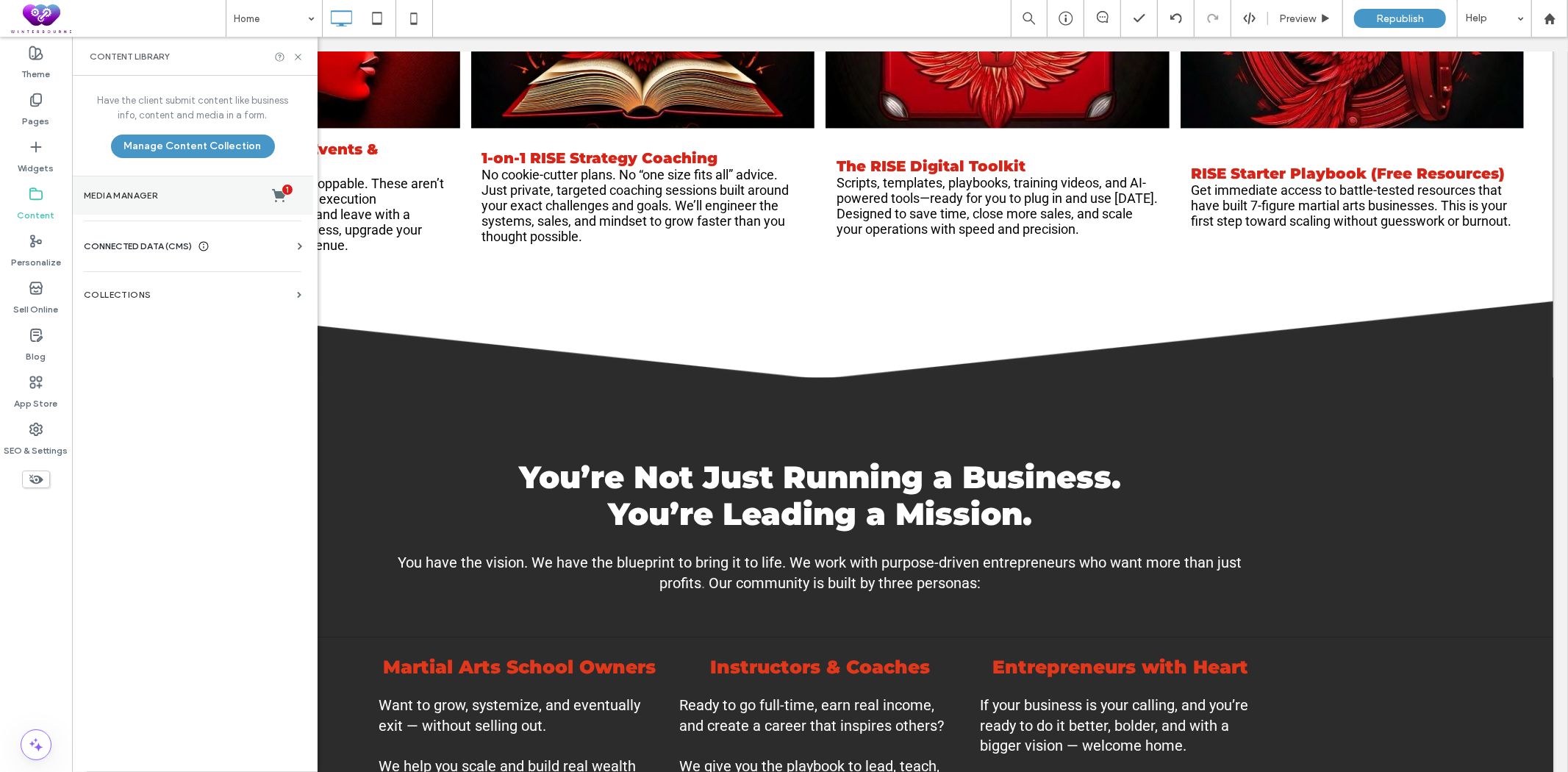
click at [144, 189] on label "Media Manager 1" at bounding box center [192, 195] width 217 height 14
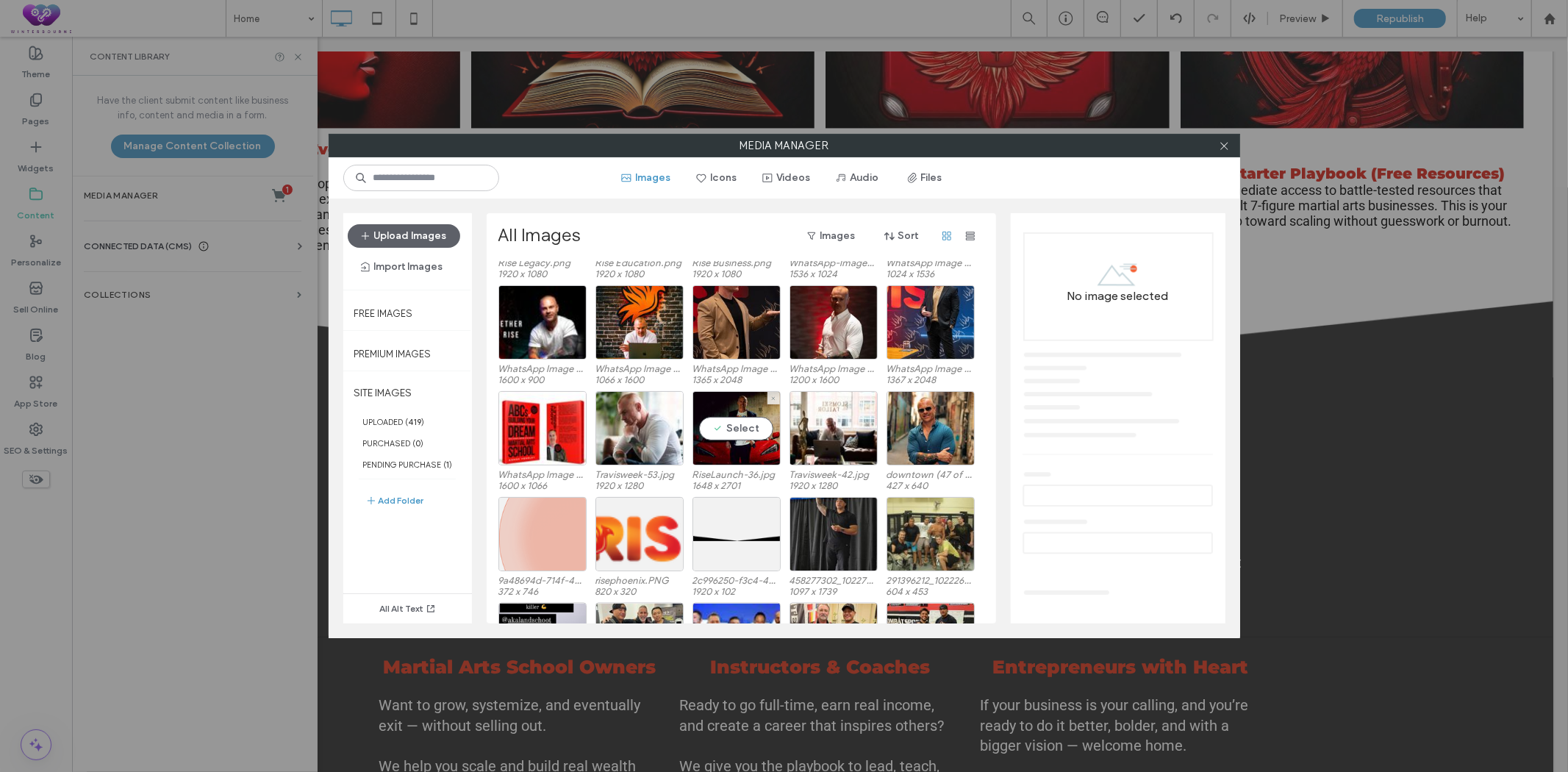
scroll to position [2310, 0]
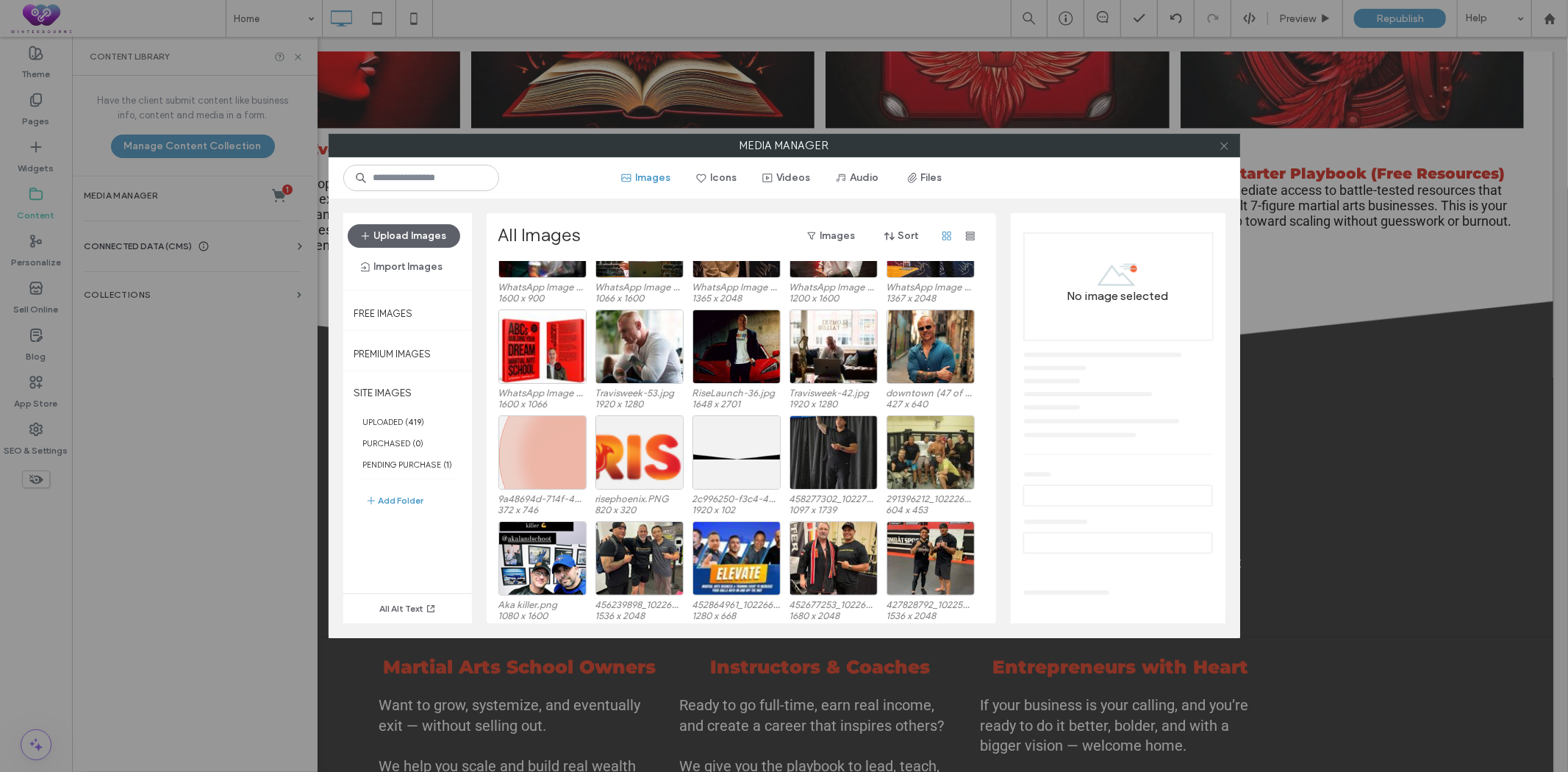
click at [1224, 144] on icon at bounding box center [1224, 146] width 11 height 11
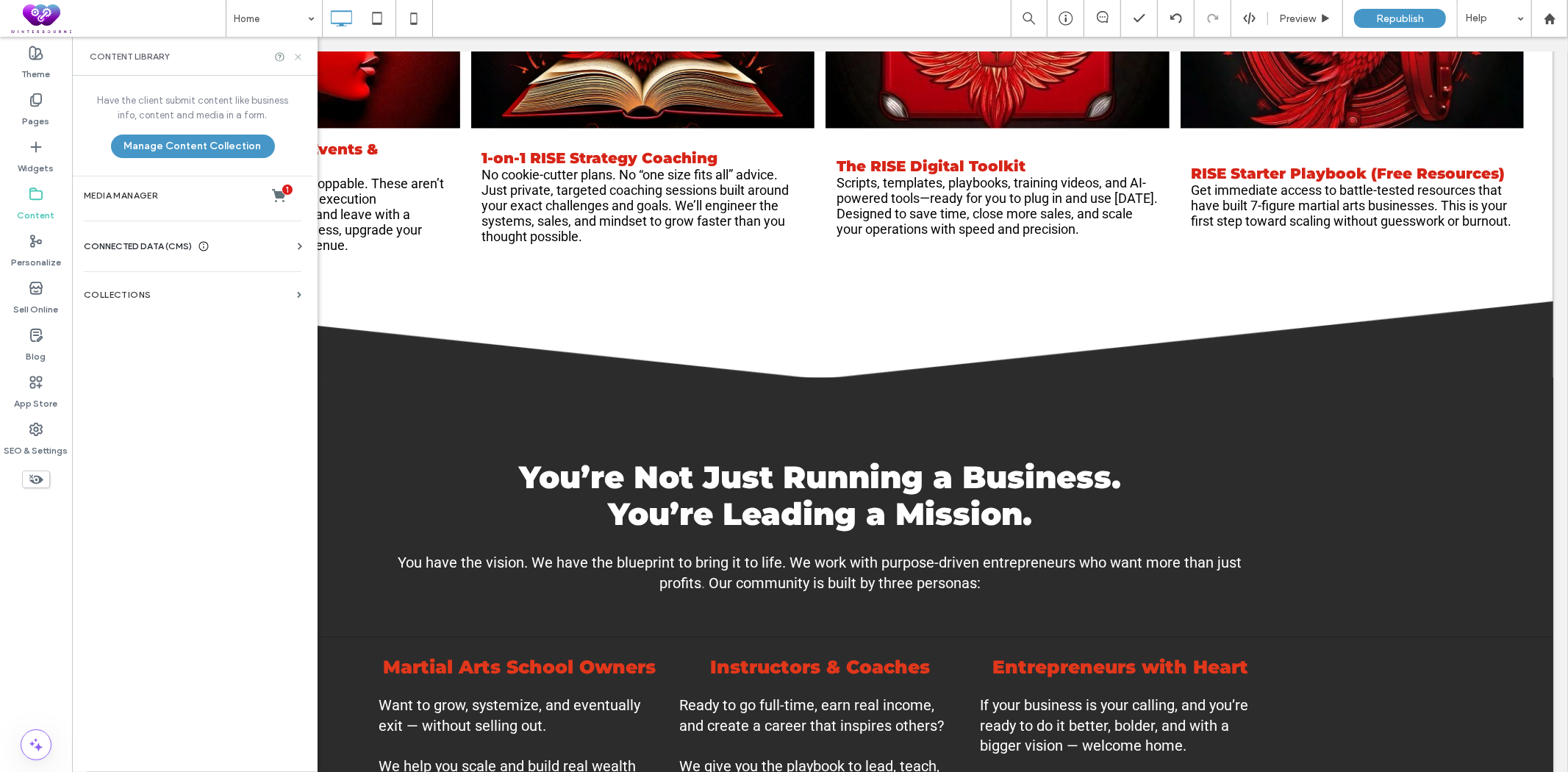
drag, startPoint x: 295, startPoint y: 59, endPoint x: 278, endPoint y: 98, distance: 42.5
click at [295, 59] on icon at bounding box center [298, 57] width 11 height 11
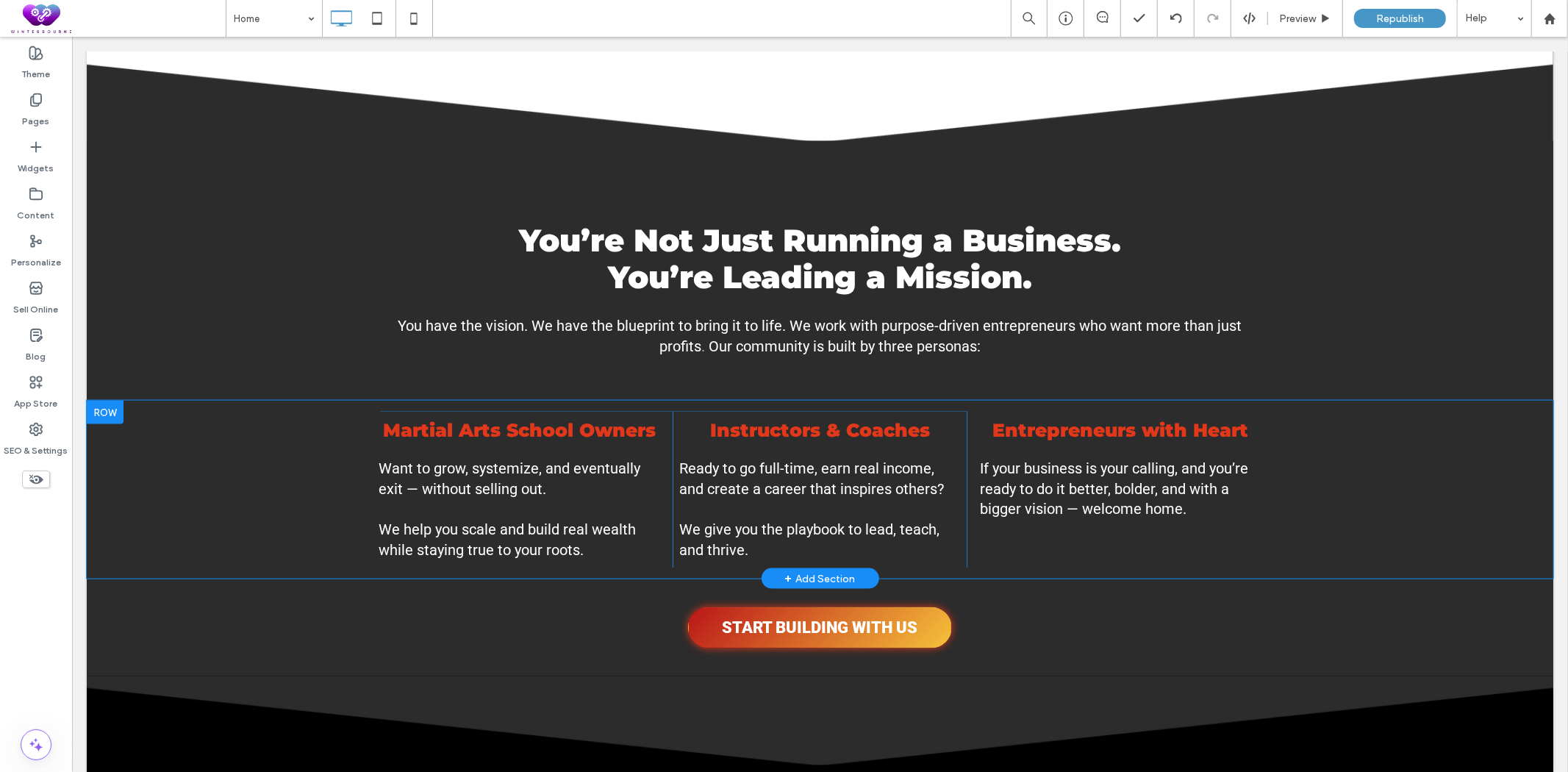
scroll to position [1471, 0]
